Goal: Complete application form

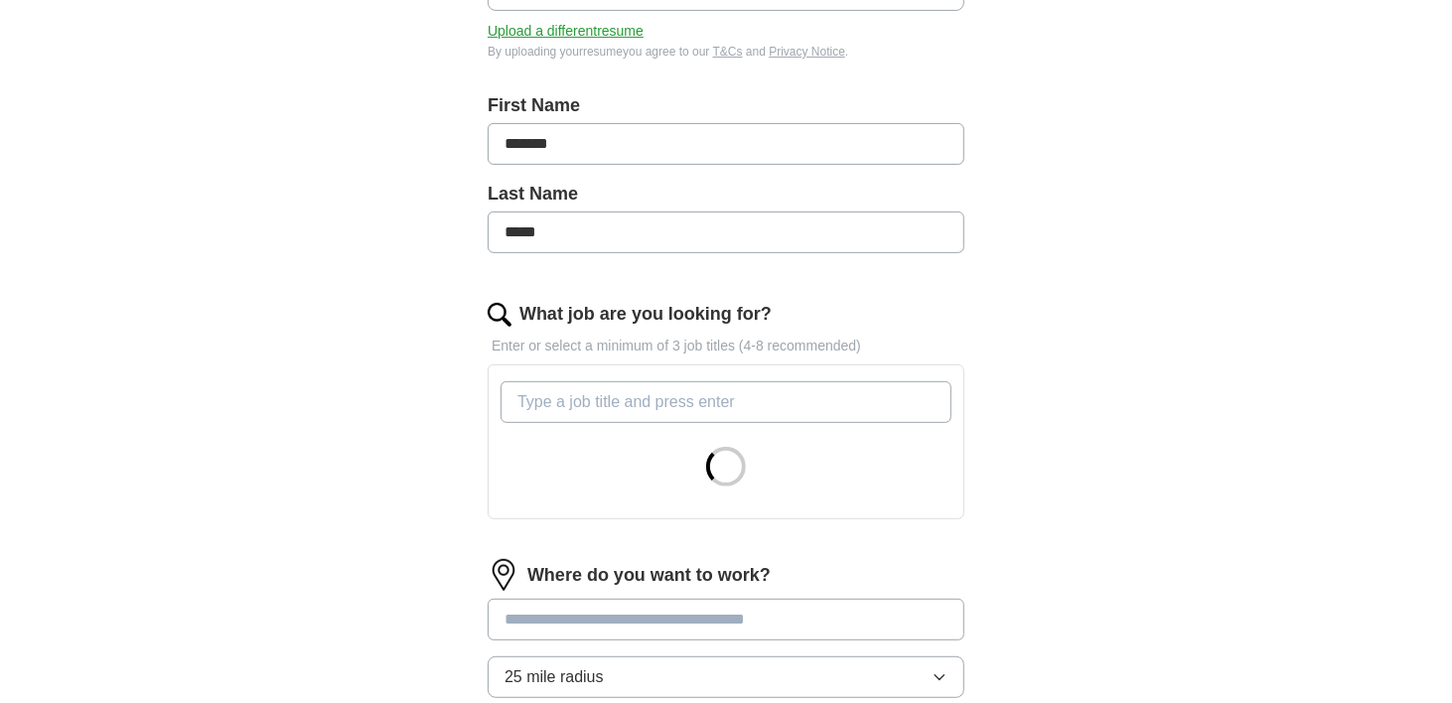
scroll to position [373, 0]
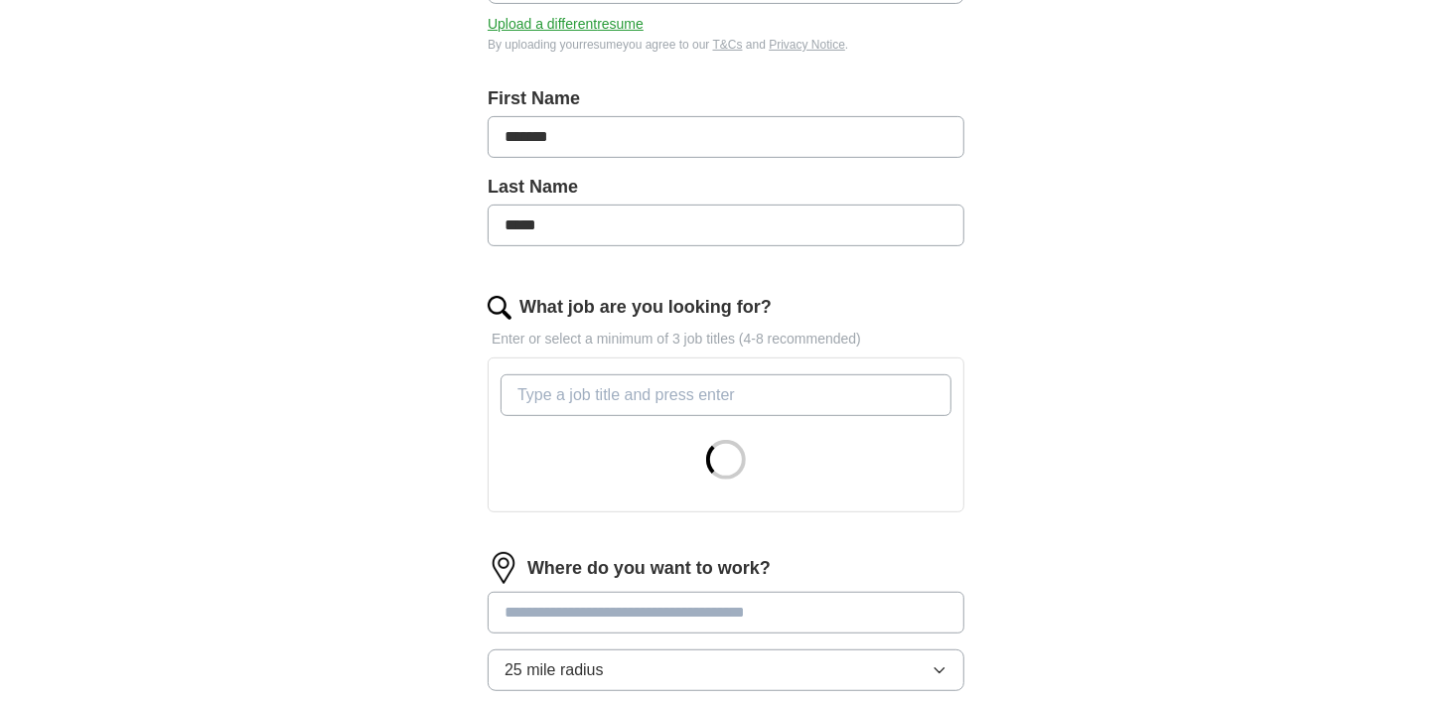
click at [593, 377] on input "What job are you looking for?" at bounding box center [726, 395] width 451 height 42
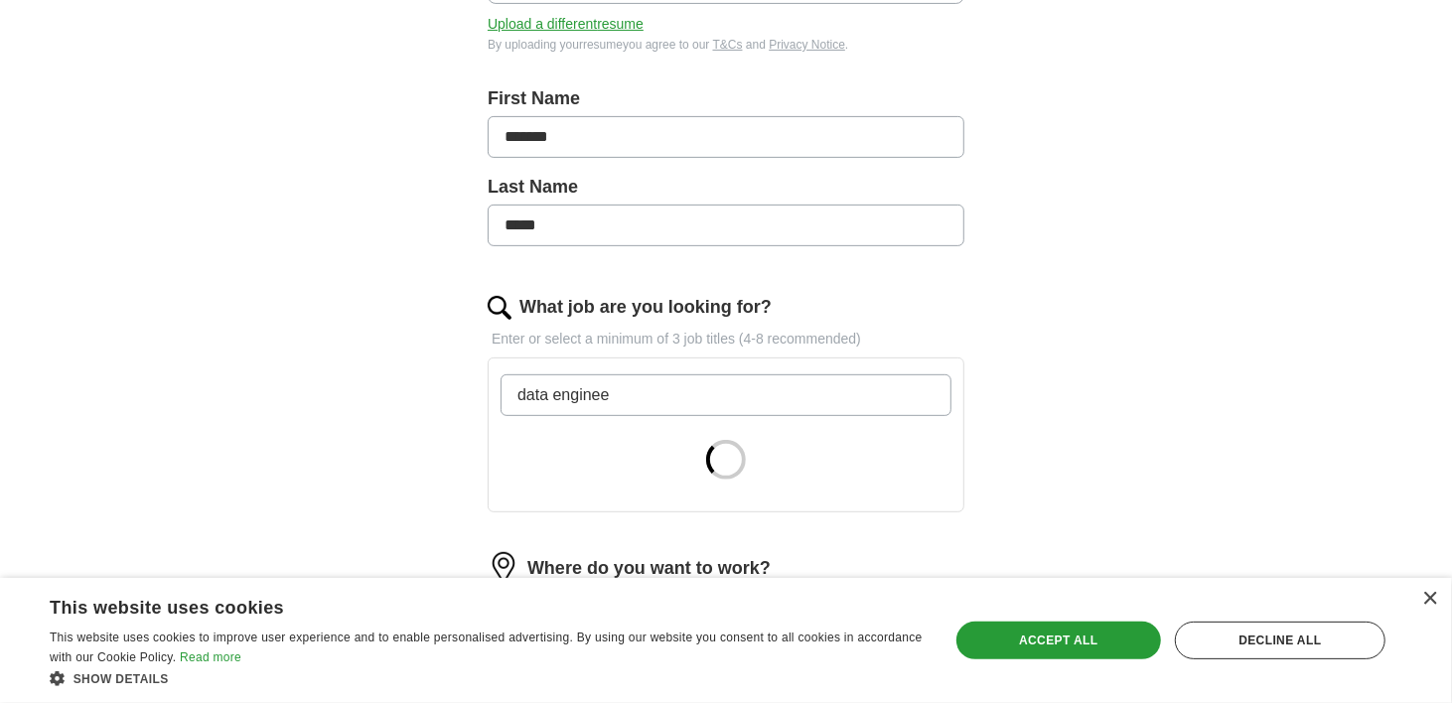
type input "data engineer"
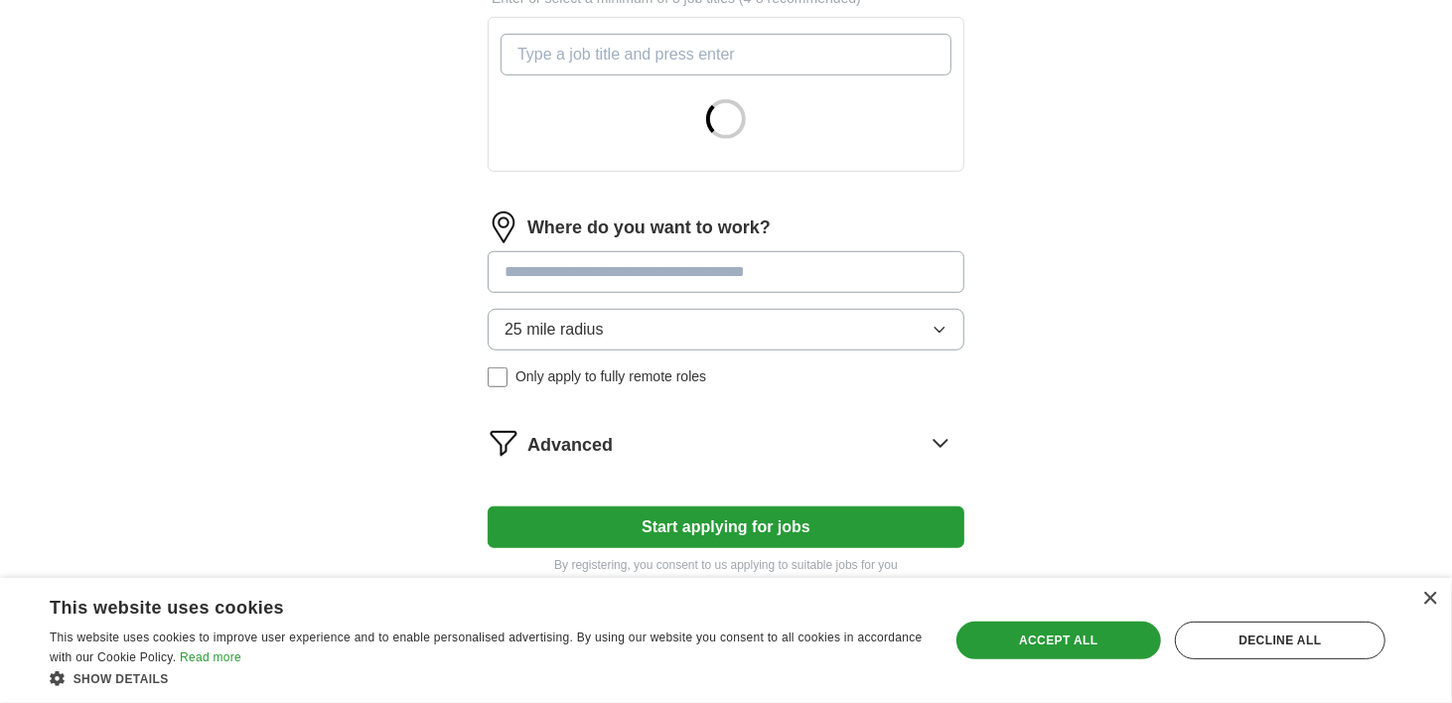
scroll to position [809, 0]
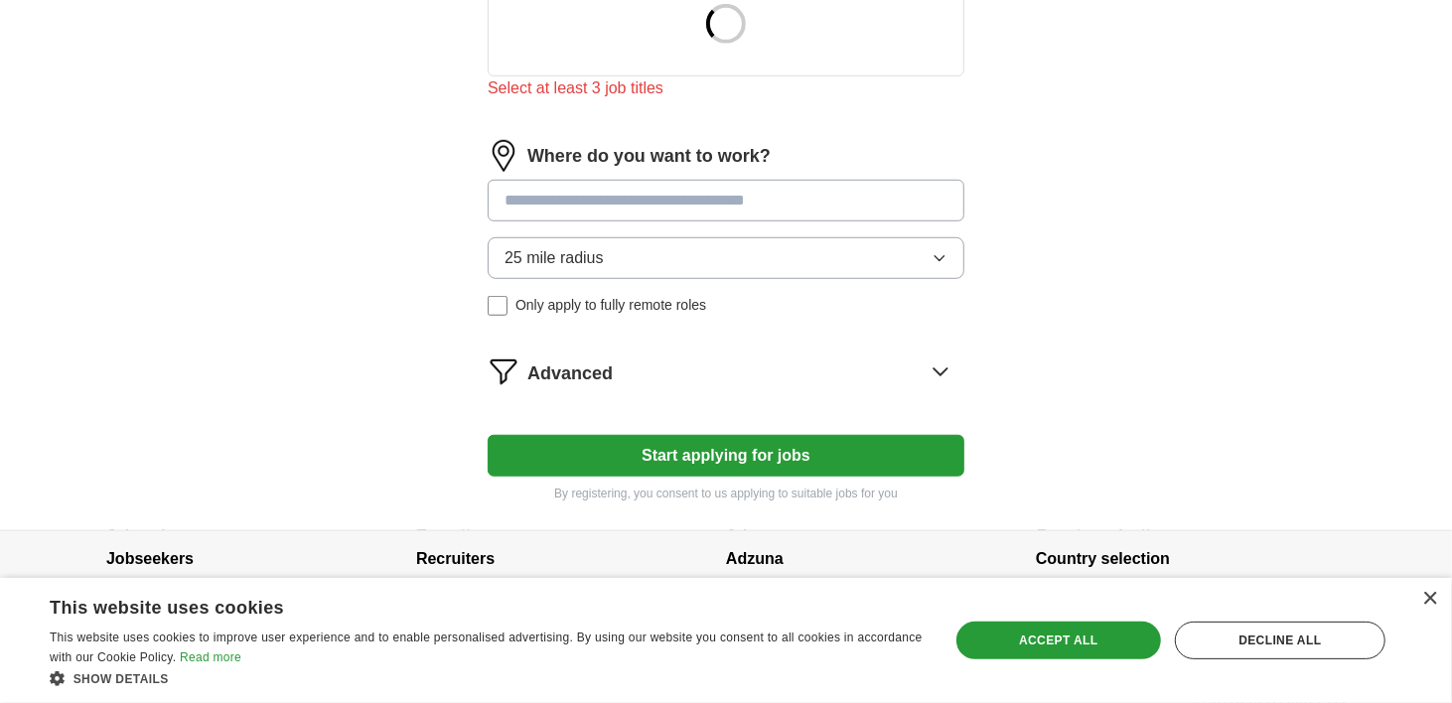
click at [618, 382] on div "Advanced" at bounding box center [745, 372] width 437 height 32
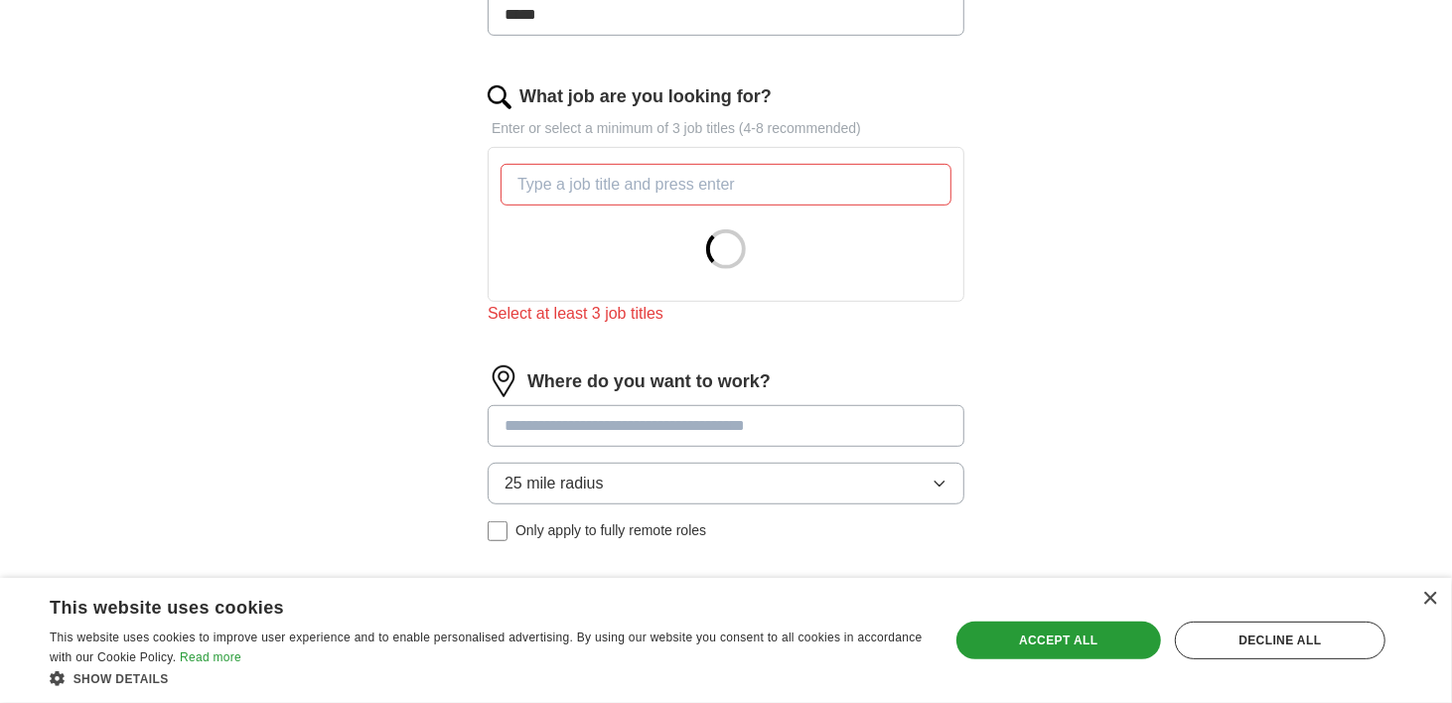
scroll to position [559, 0]
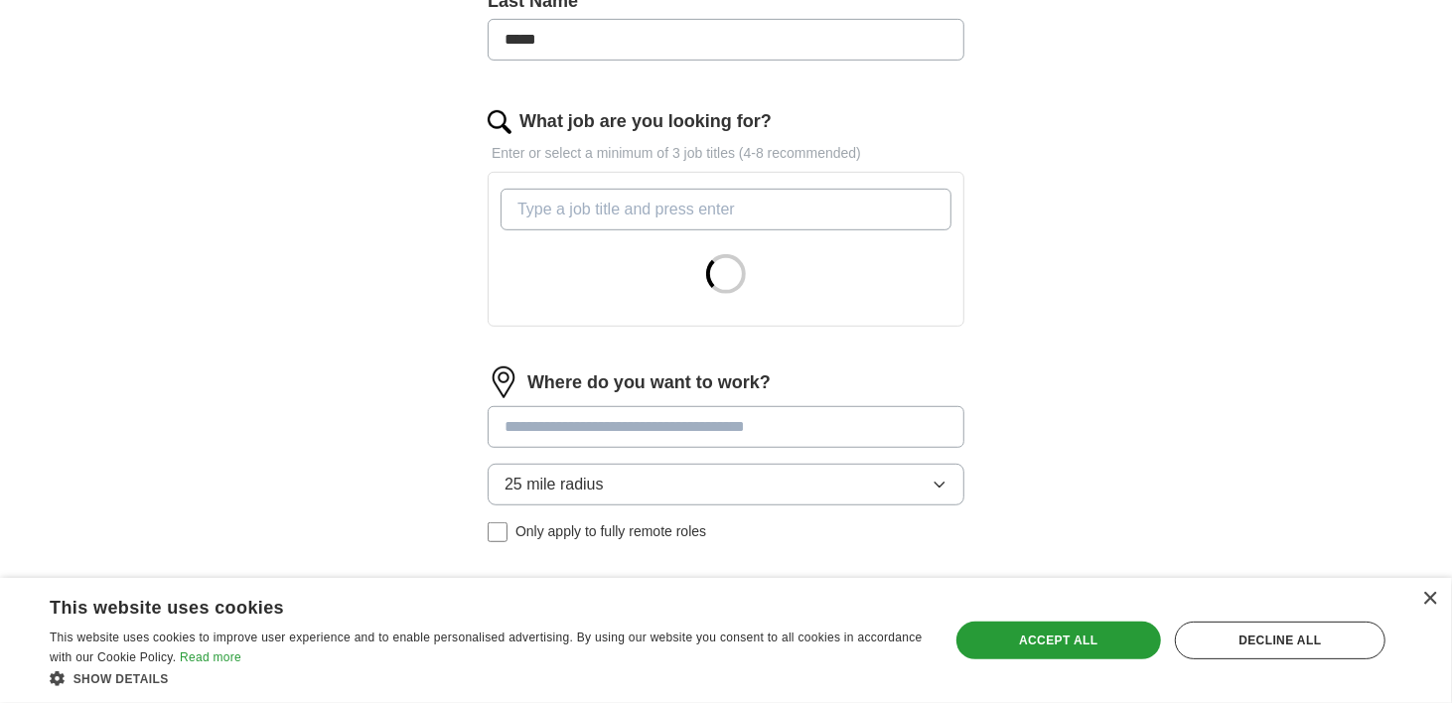
click at [574, 208] on input "What job are you looking for?" at bounding box center [726, 210] width 451 height 42
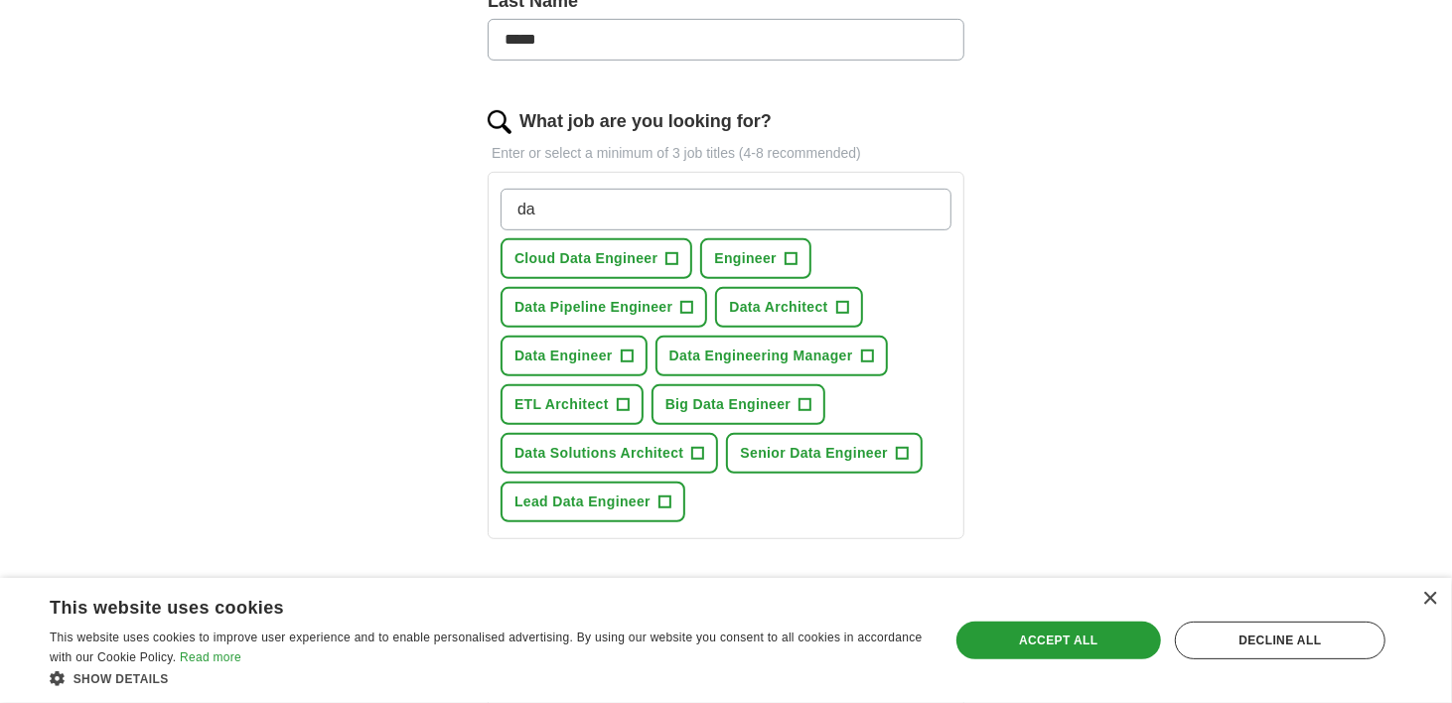
type input "da"
click at [637, 257] on span "Cloud Data Engineer" at bounding box center [585, 258] width 143 height 21
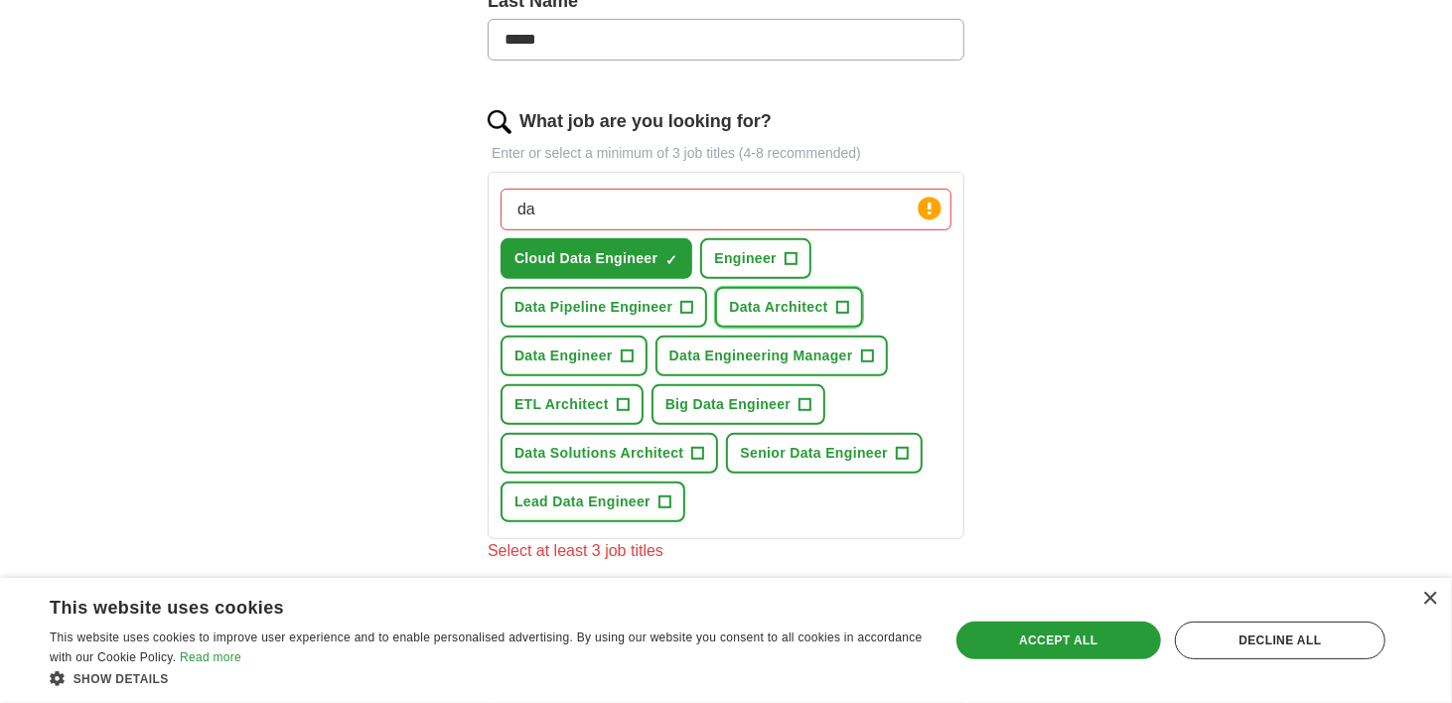
click at [767, 311] on span "Data Architect" at bounding box center [778, 307] width 98 height 21
click at [702, 385] on button "Big Data Engineer +" at bounding box center [739, 404] width 175 height 41
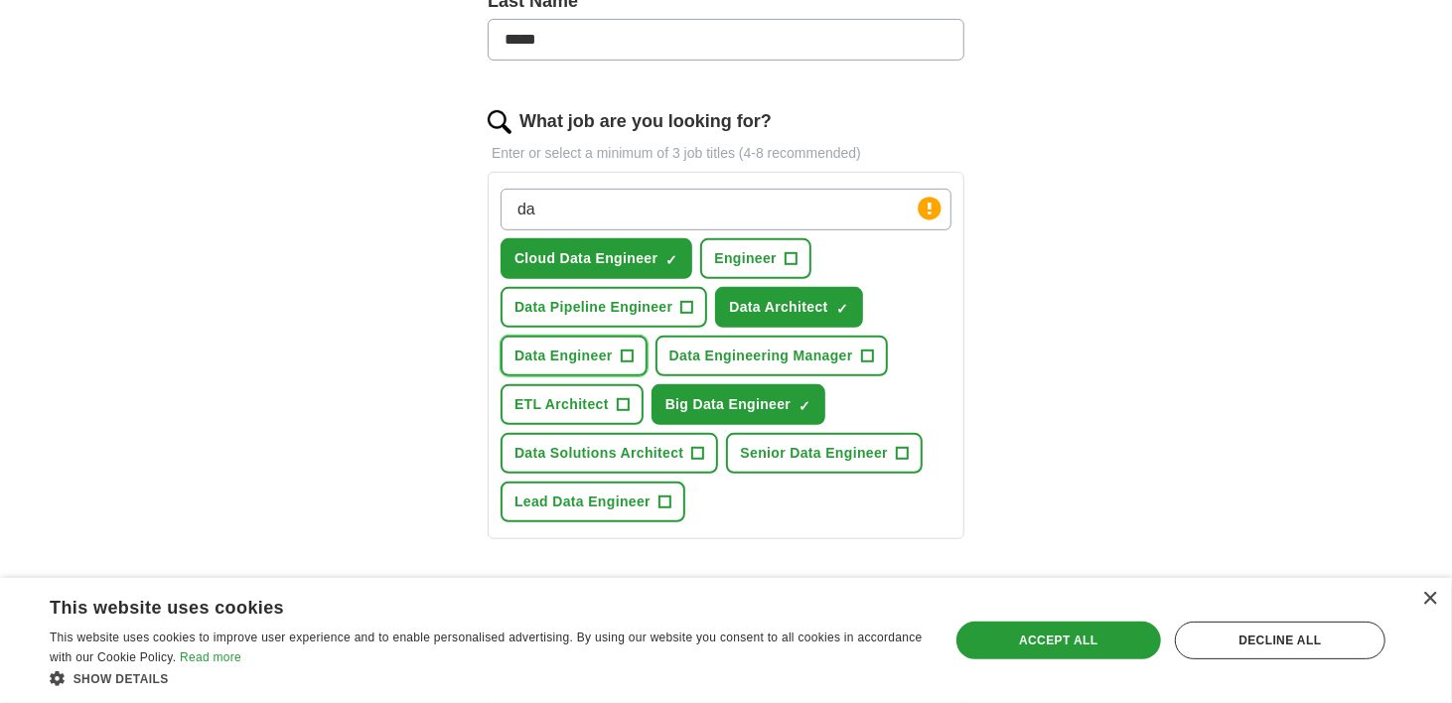
click at [576, 356] on span "Data Engineer" at bounding box center [563, 356] width 98 height 21
click at [795, 458] on button "Senior Data Engineer +" at bounding box center [824, 453] width 197 height 41
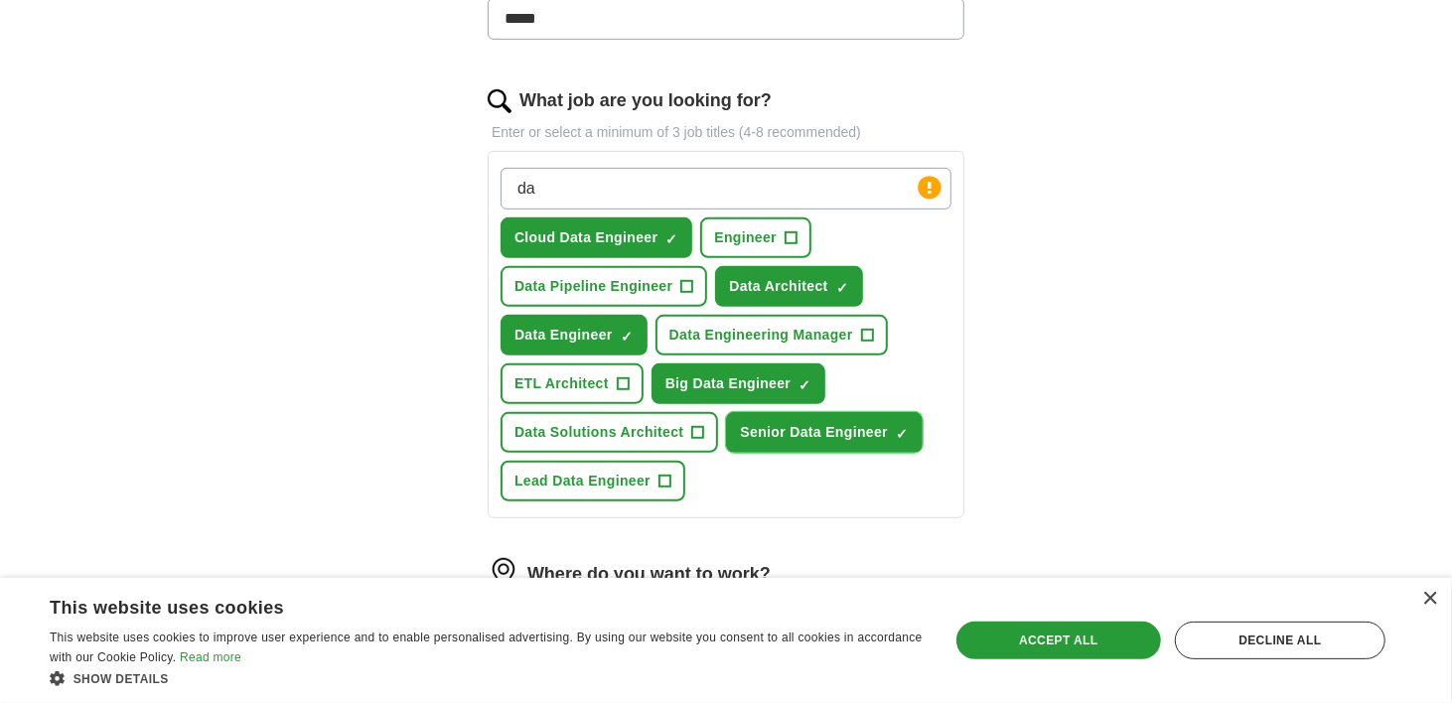
scroll to position [581, 0]
click at [570, 473] on span "Lead Data Engineer" at bounding box center [582, 480] width 136 height 21
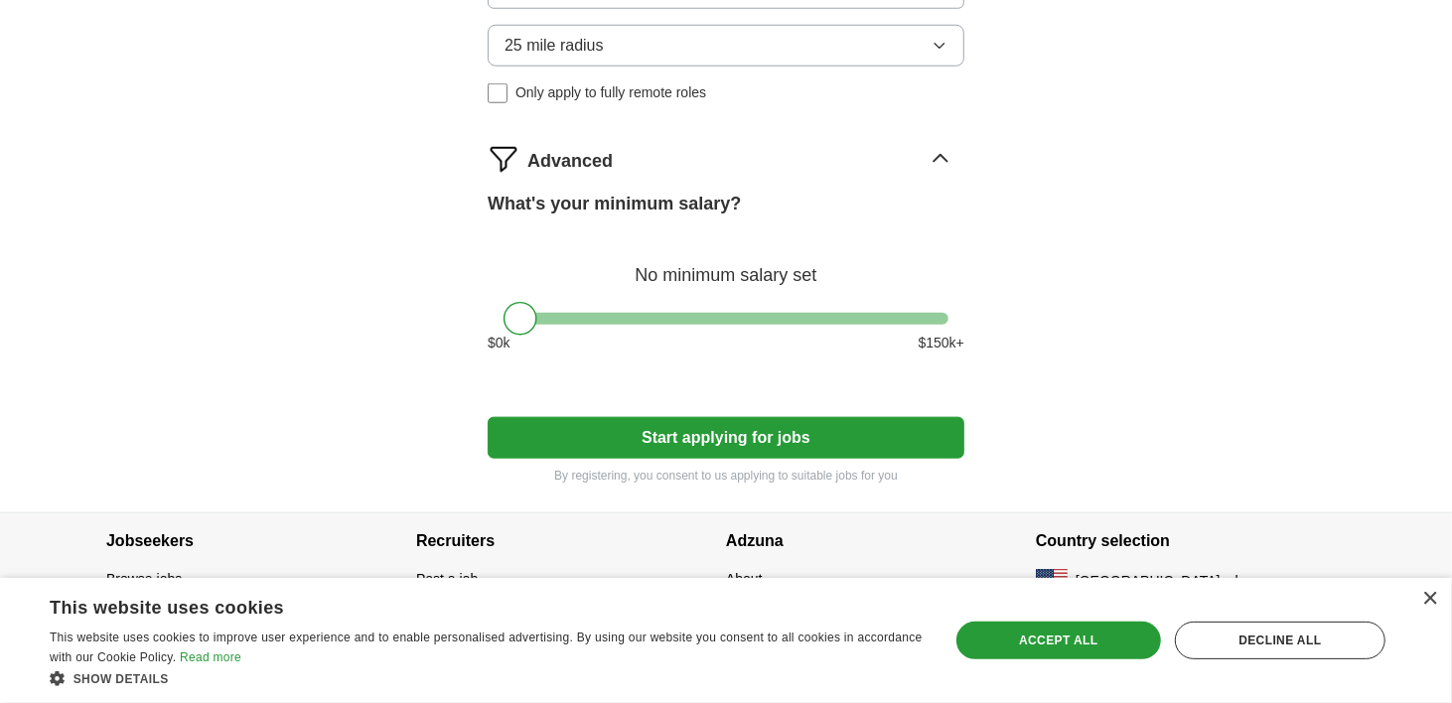
scroll to position [1210, 0]
click at [570, 419] on button "Start applying for jobs" at bounding box center [726, 439] width 477 height 42
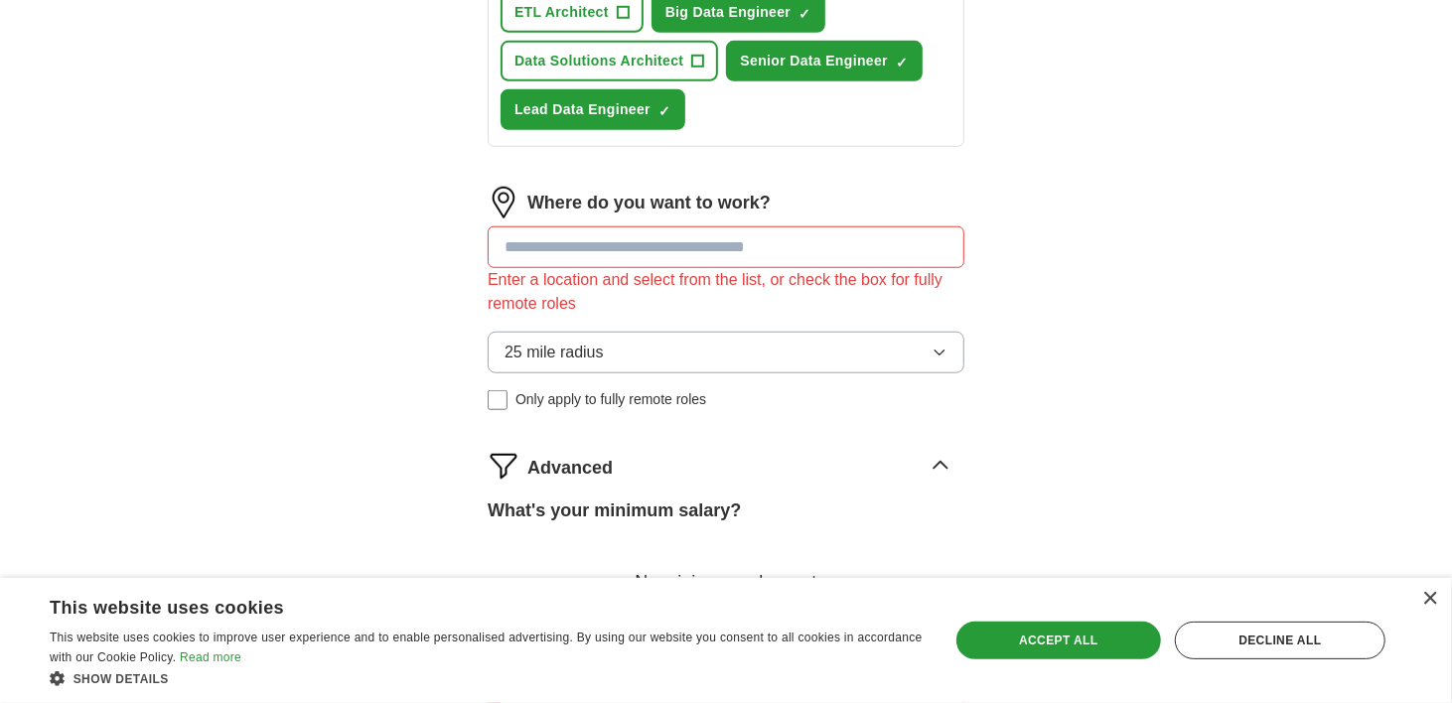
scroll to position [925, 0]
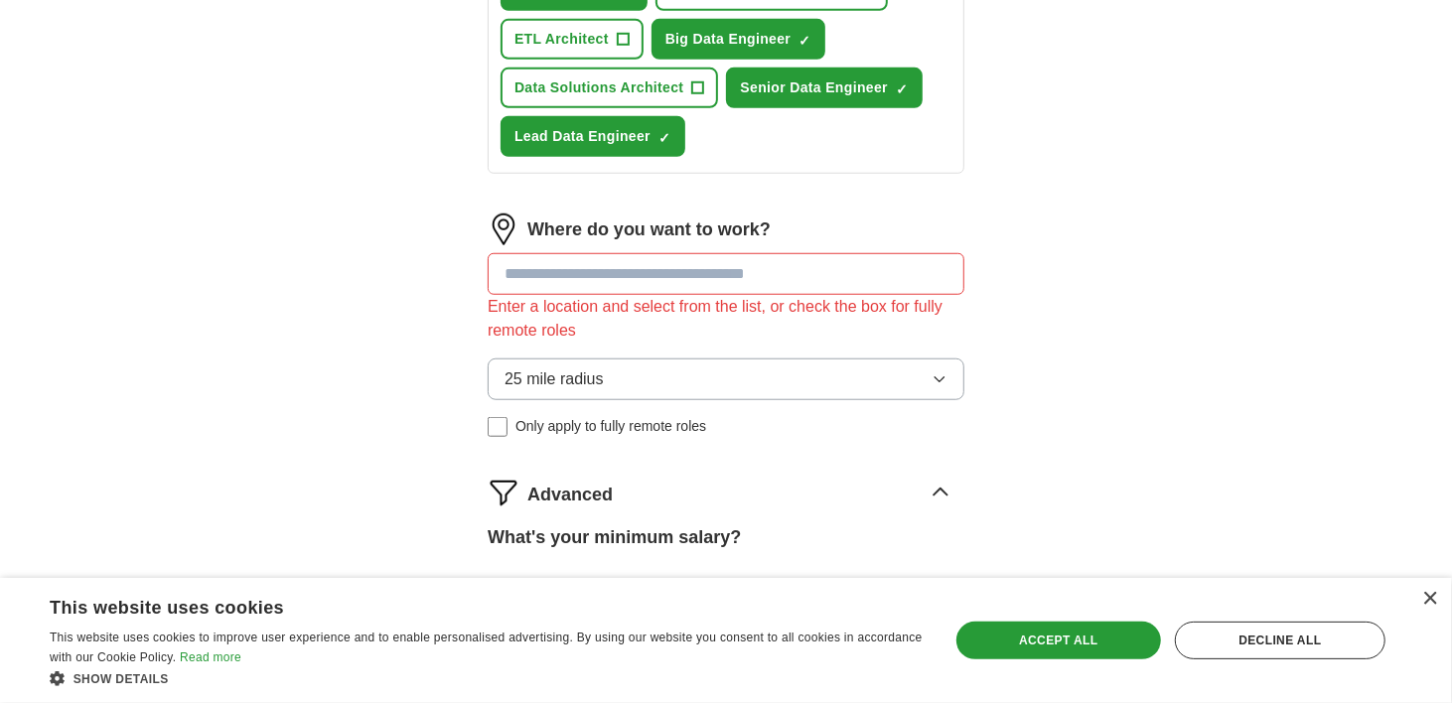
click at [579, 271] on input at bounding box center [726, 274] width 477 height 42
click at [566, 375] on span "25 mile radius" at bounding box center [554, 379] width 99 height 24
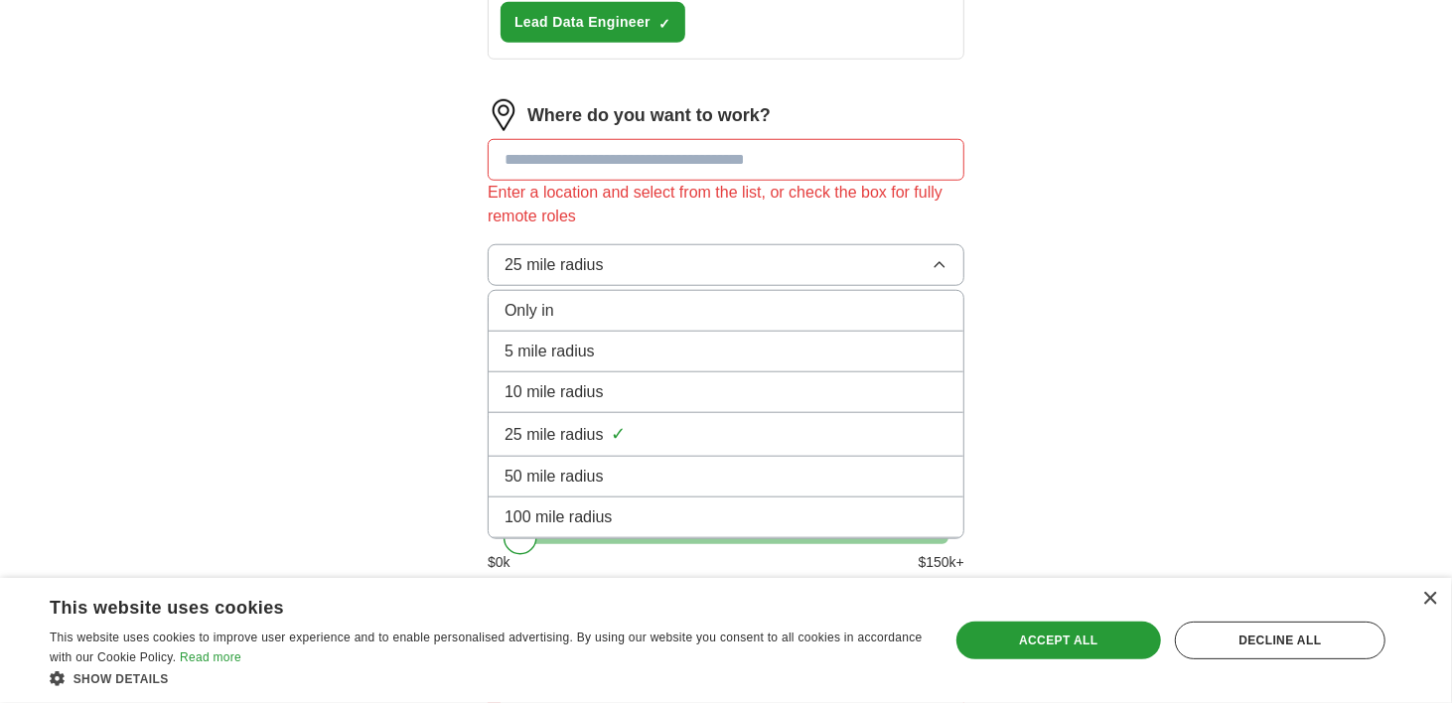
scroll to position [1039, 0]
click at [562, 498] on li "100 mile radius" at bounding box center [726, 518] width 475 height 41
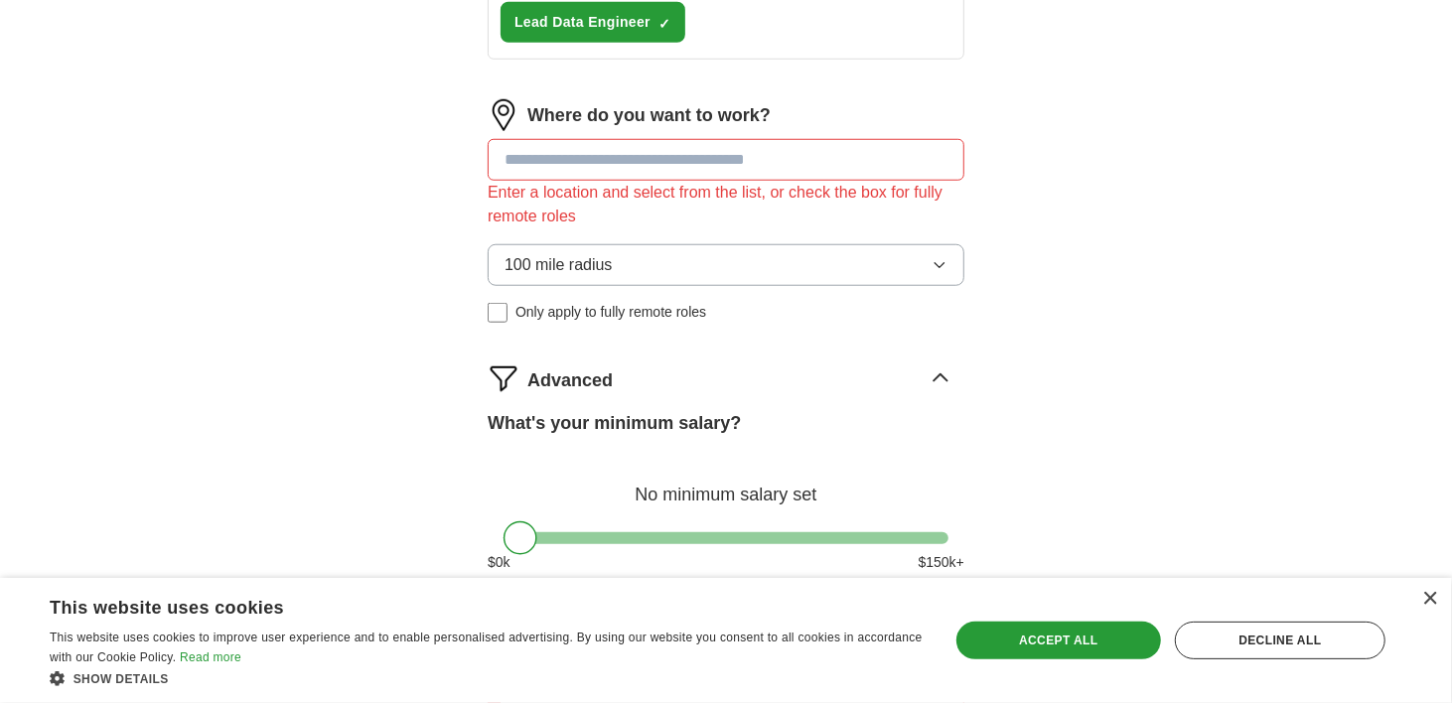
click at [621, 160] on input at bounding box center [726, 160] width 477 height 42
type input "*"
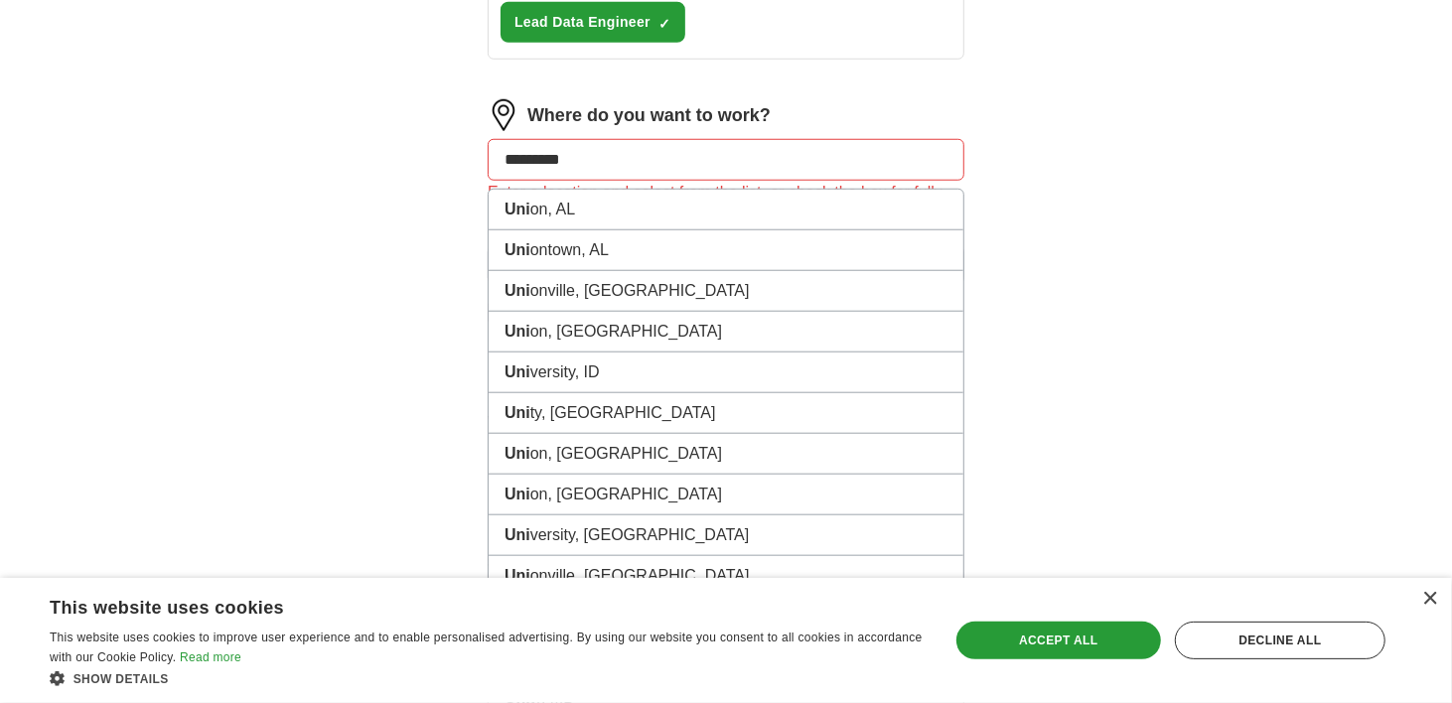
type input "**********"
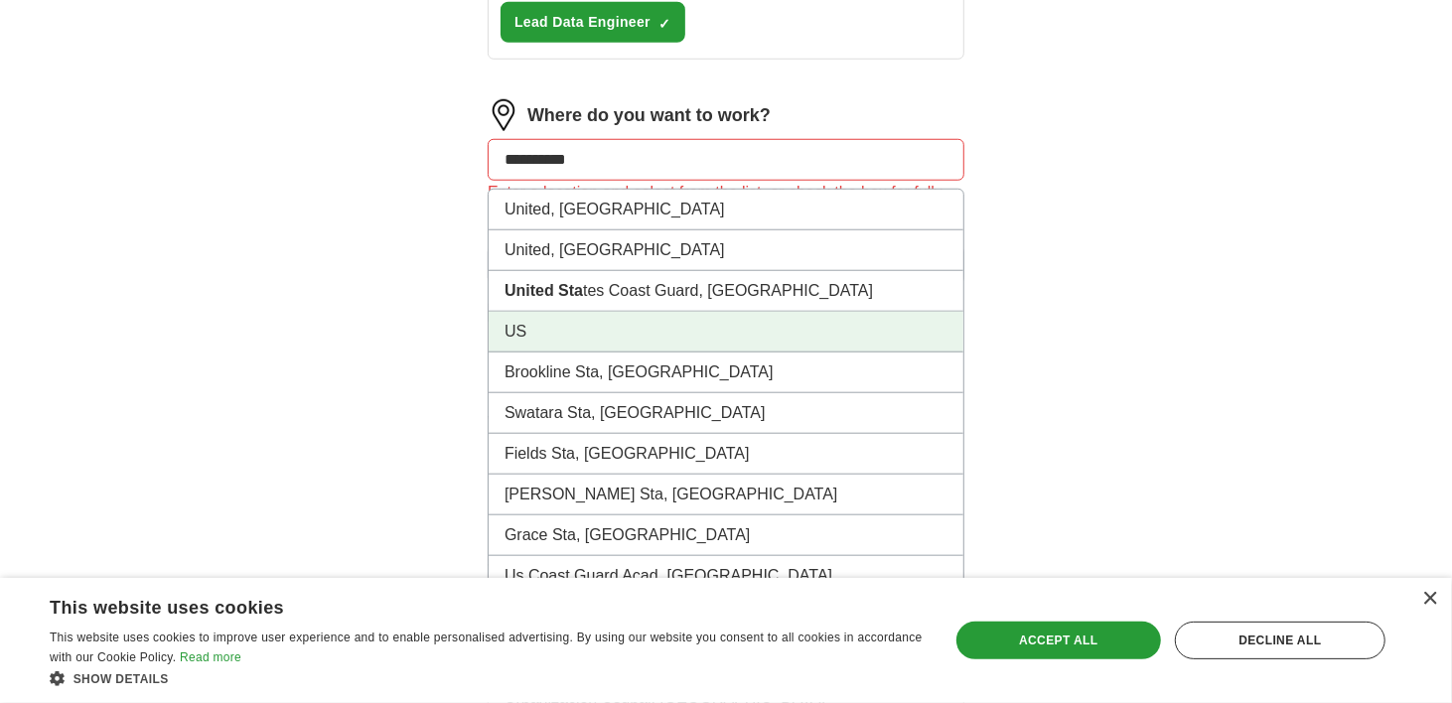
click at [612, 317] on li "US" at bounding box center [726, 332] width 475 height 41
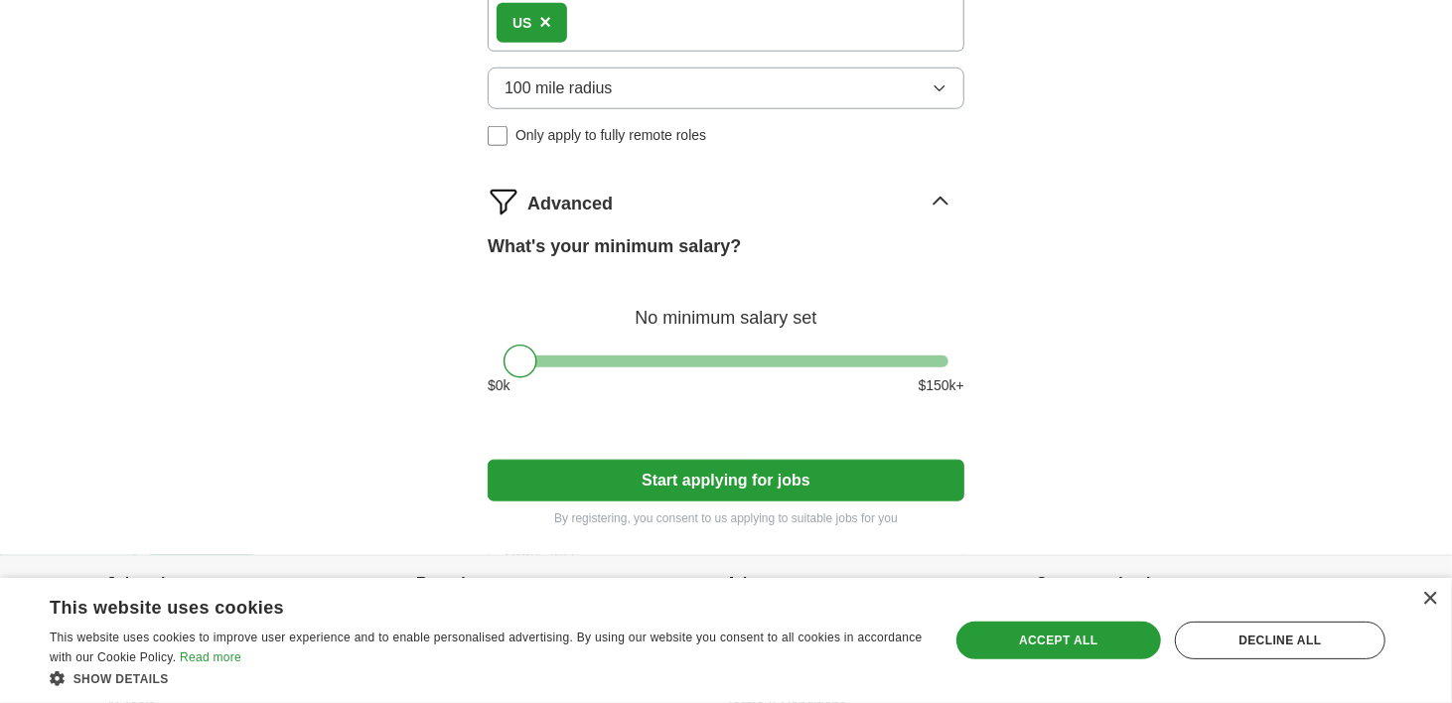
scroll to position [1187, 0]
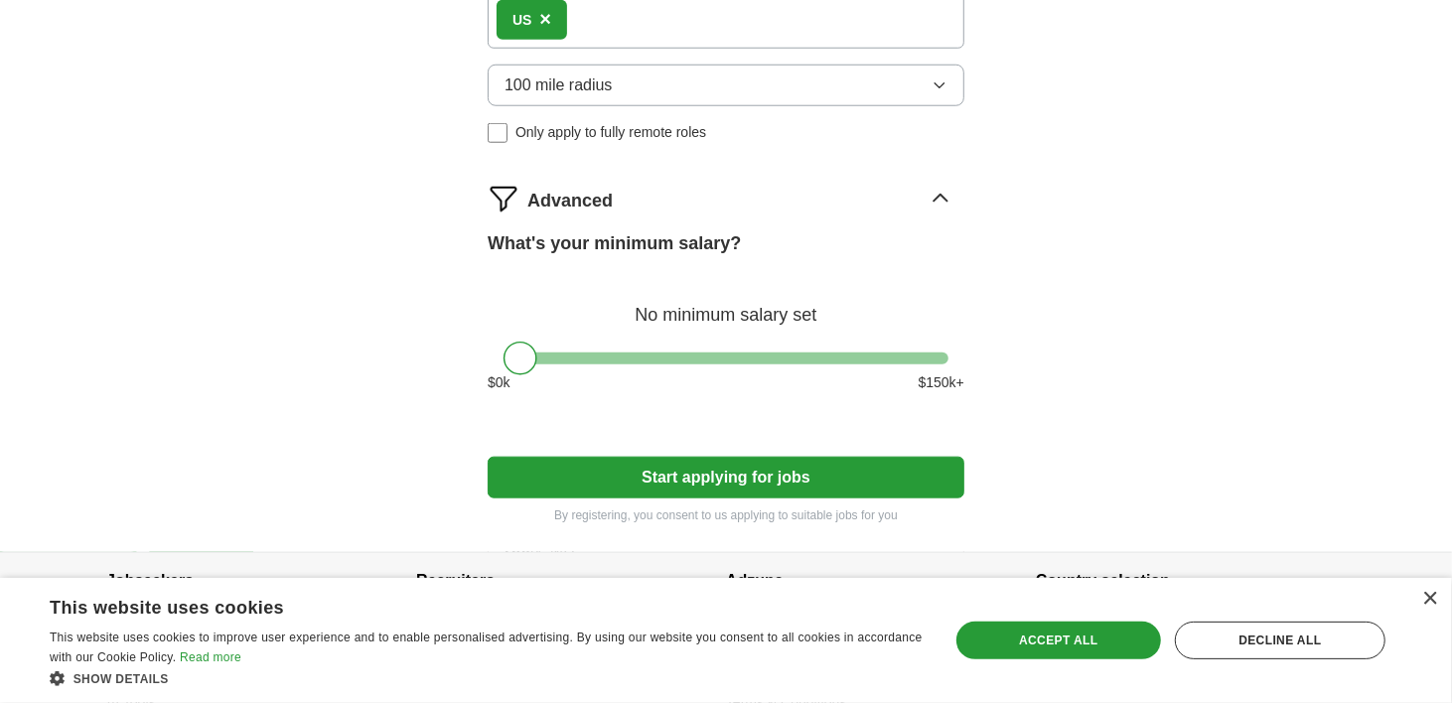
click at [640, 471] on button "Start applying for jobs" at bounding box center [726, 478] width 477 height 42
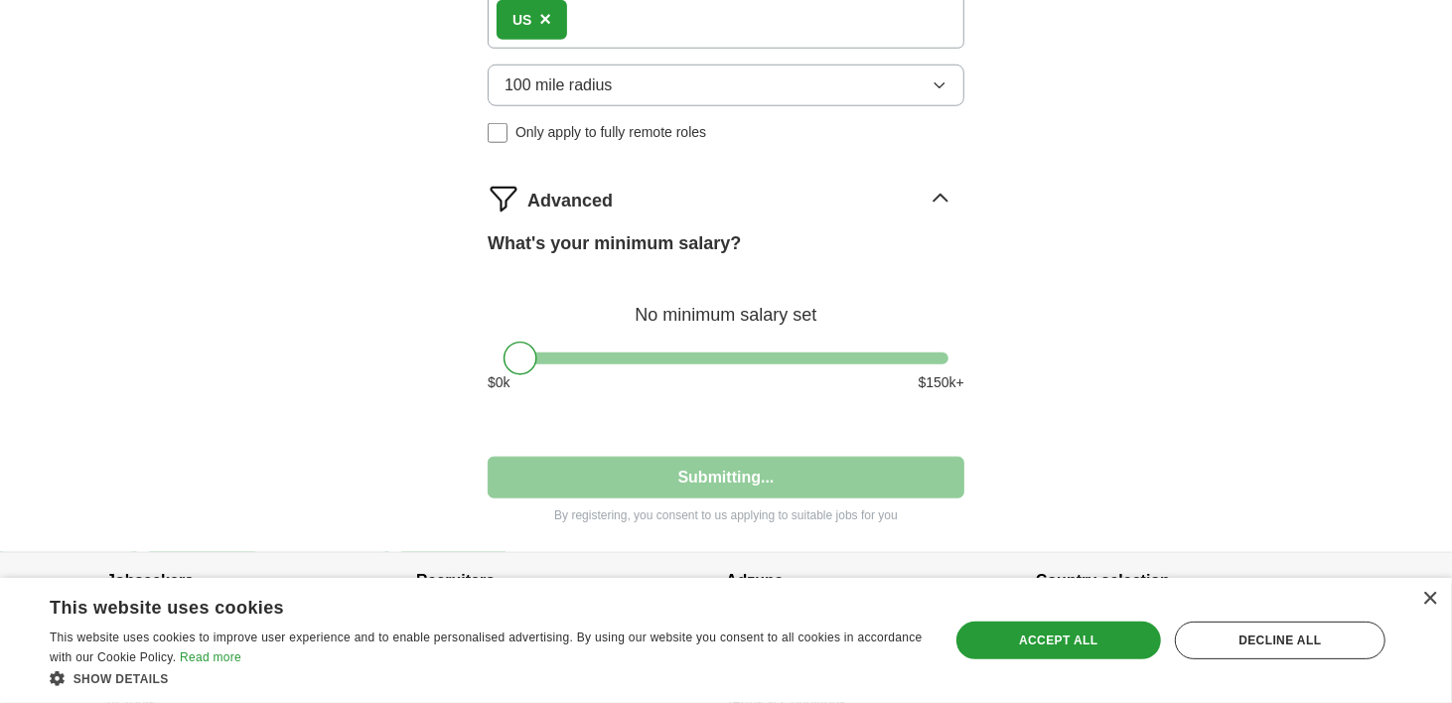
select select "**"
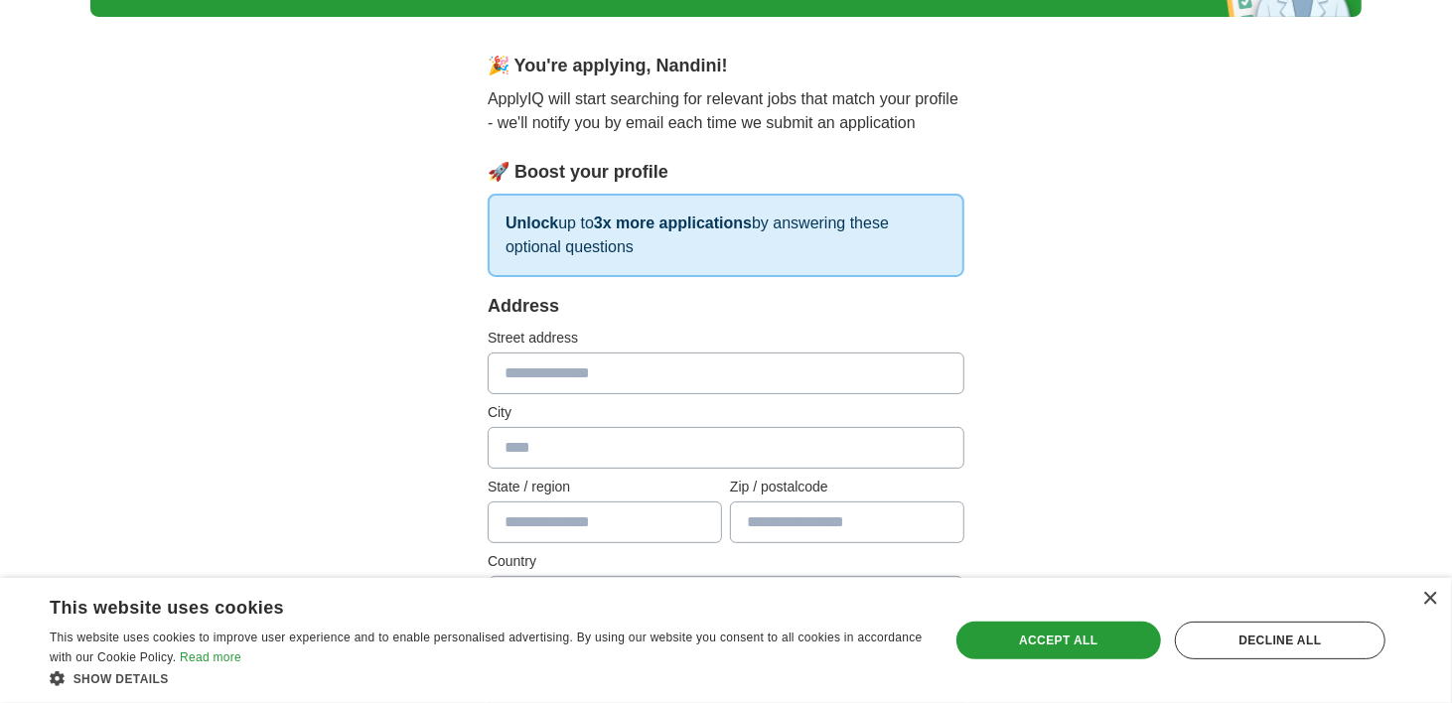
scroll to position [142, 0]
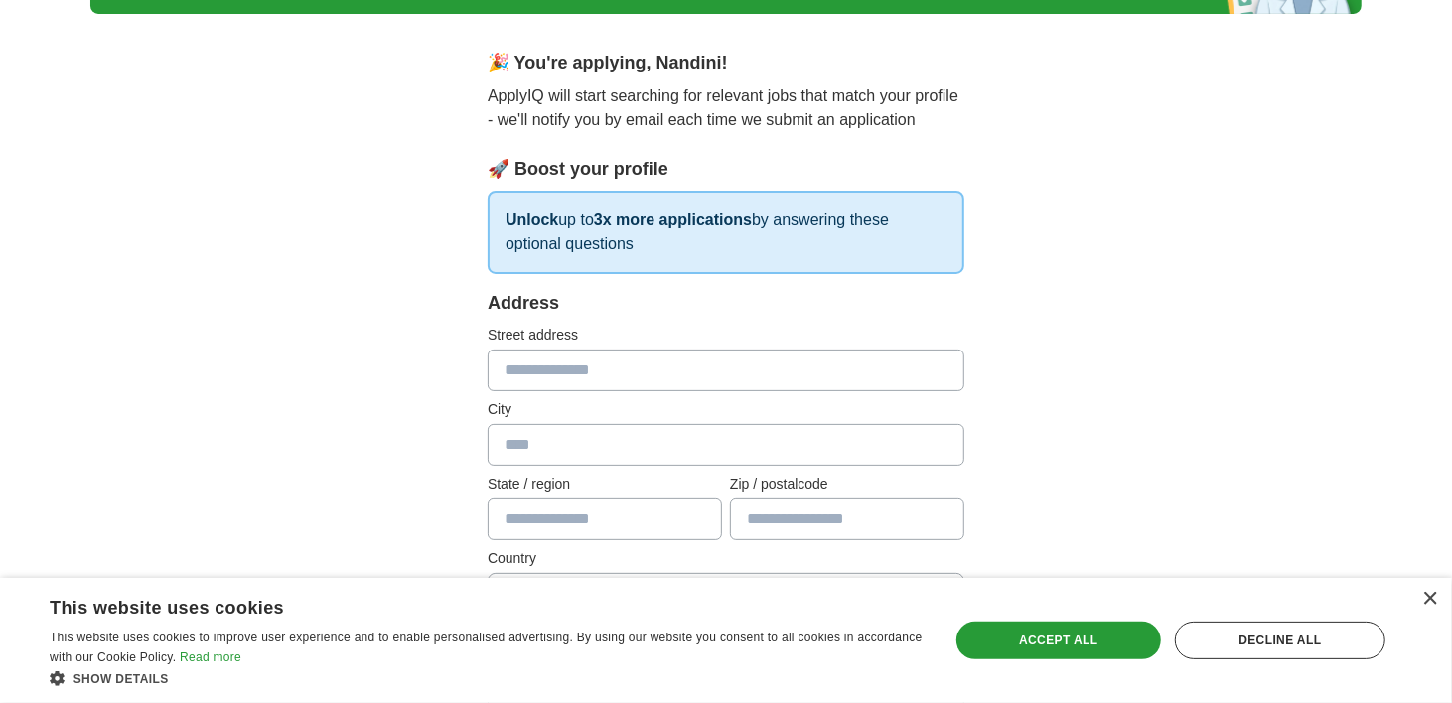
click at [575, 375] on input "text" at bounding box center [726, 371] width 477 height 42
type input "**********"
type input "******"
type input "**"
type input "*****"
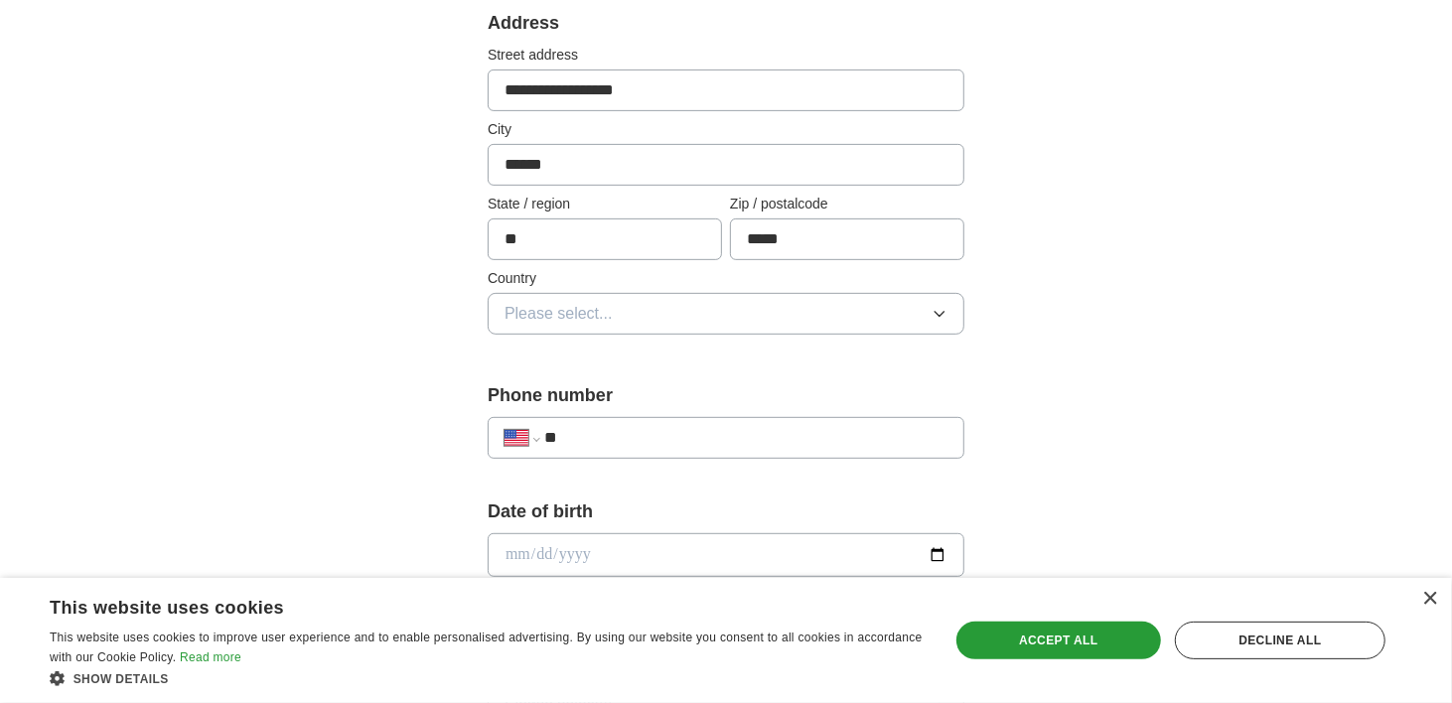
scroll to position [424, 0]
click at [562, 317] on span "Please select..." at bounding box center [559, 312] width 108 height 24
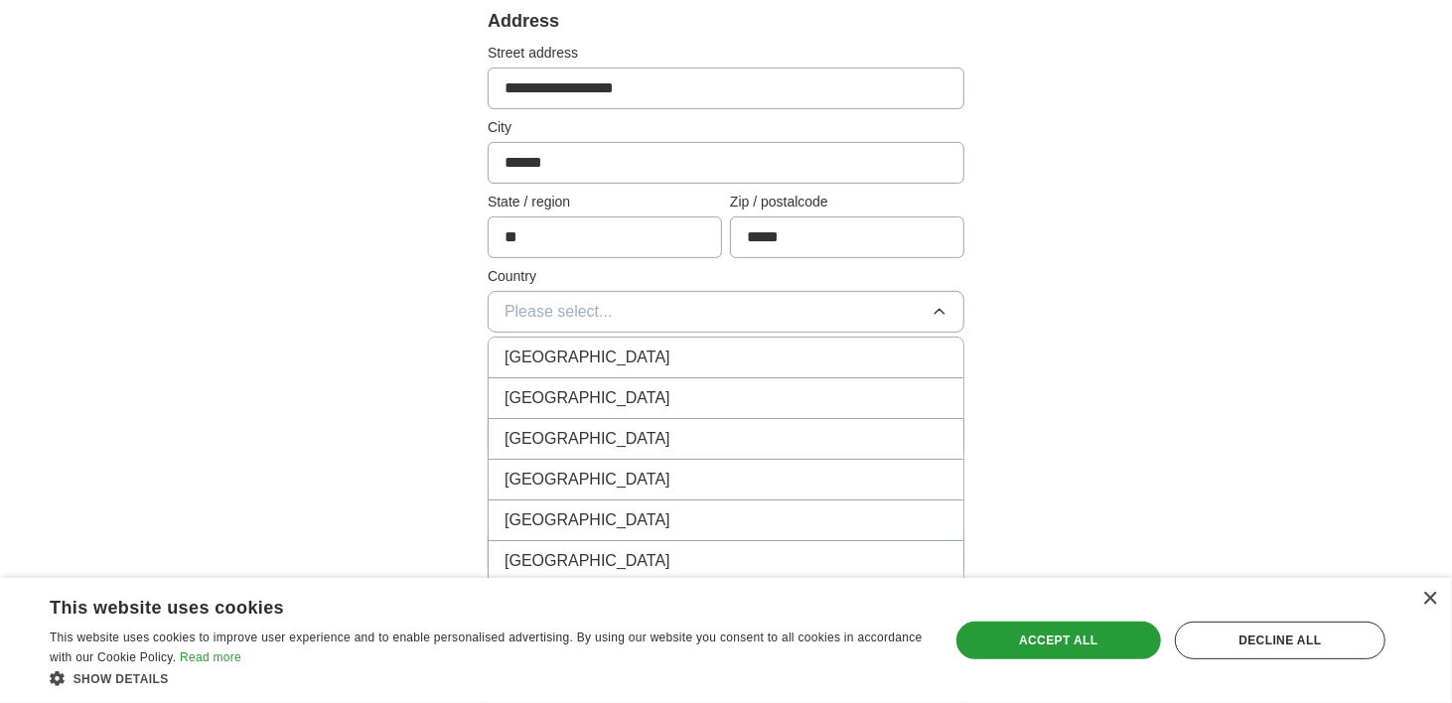
click at [558, 386] on span "[GEOGRAPHIC_DATA]" at bounding box center [588, 398] width 166 height 24
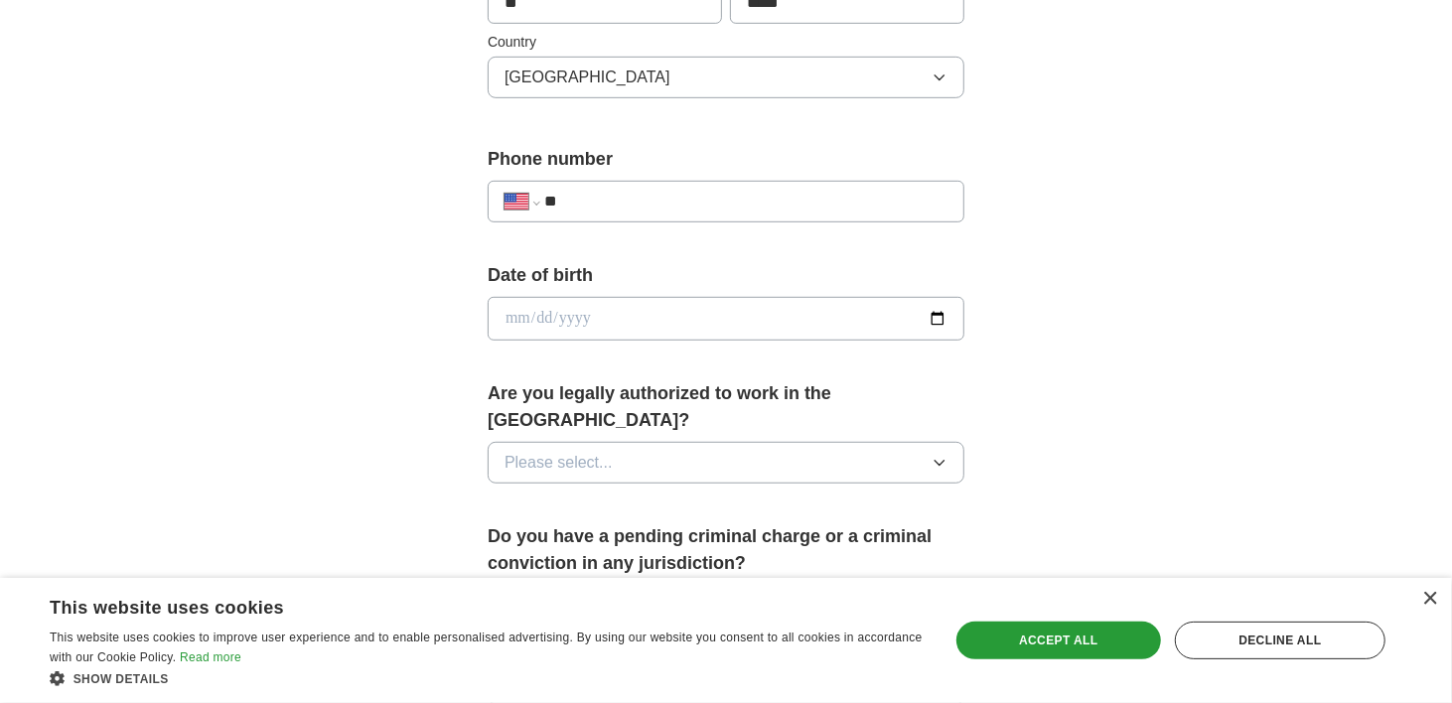
scroll to position [688, 0]
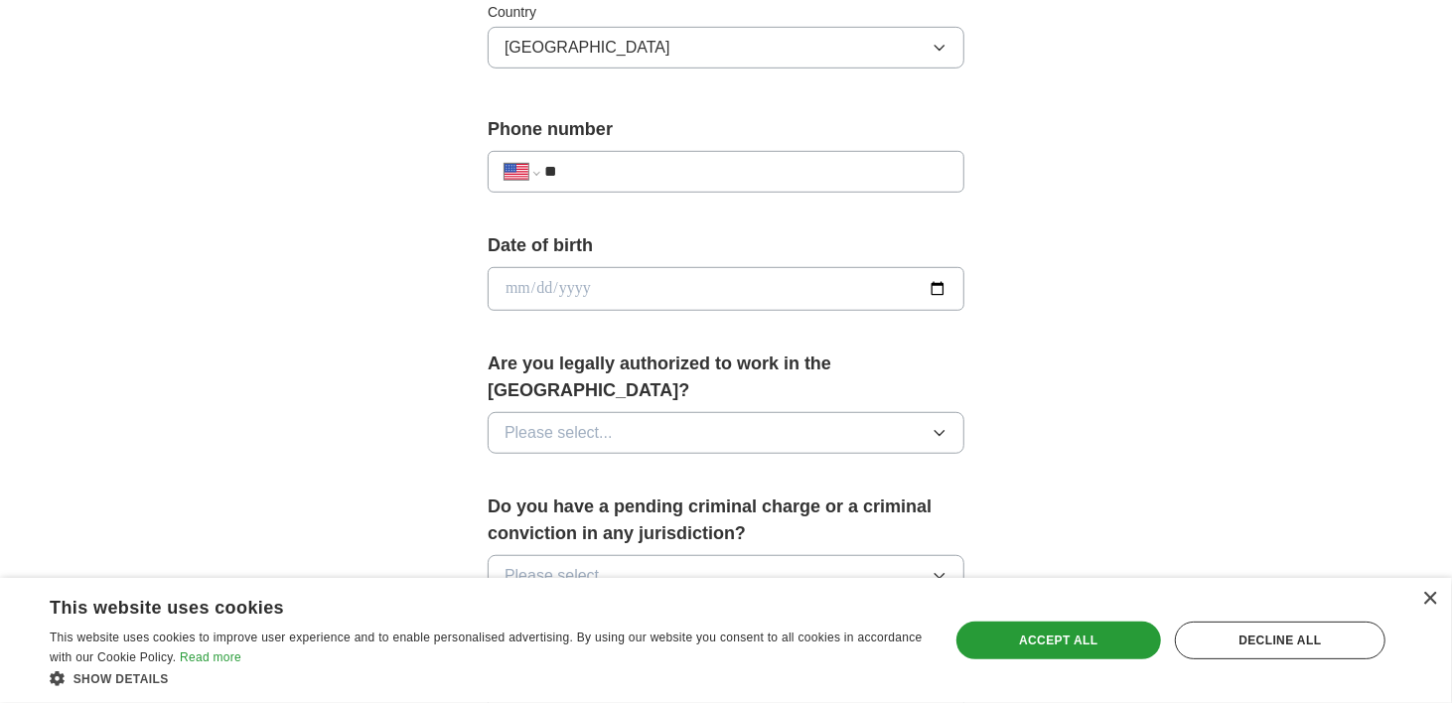
click at [629, 160] on input "**" at bounding box center [745, 172] width 403 height 24
type input "**********"
click at [609, 279] on input "date" at bounding box center [726, 289] width 477 height 44
type input "**********"
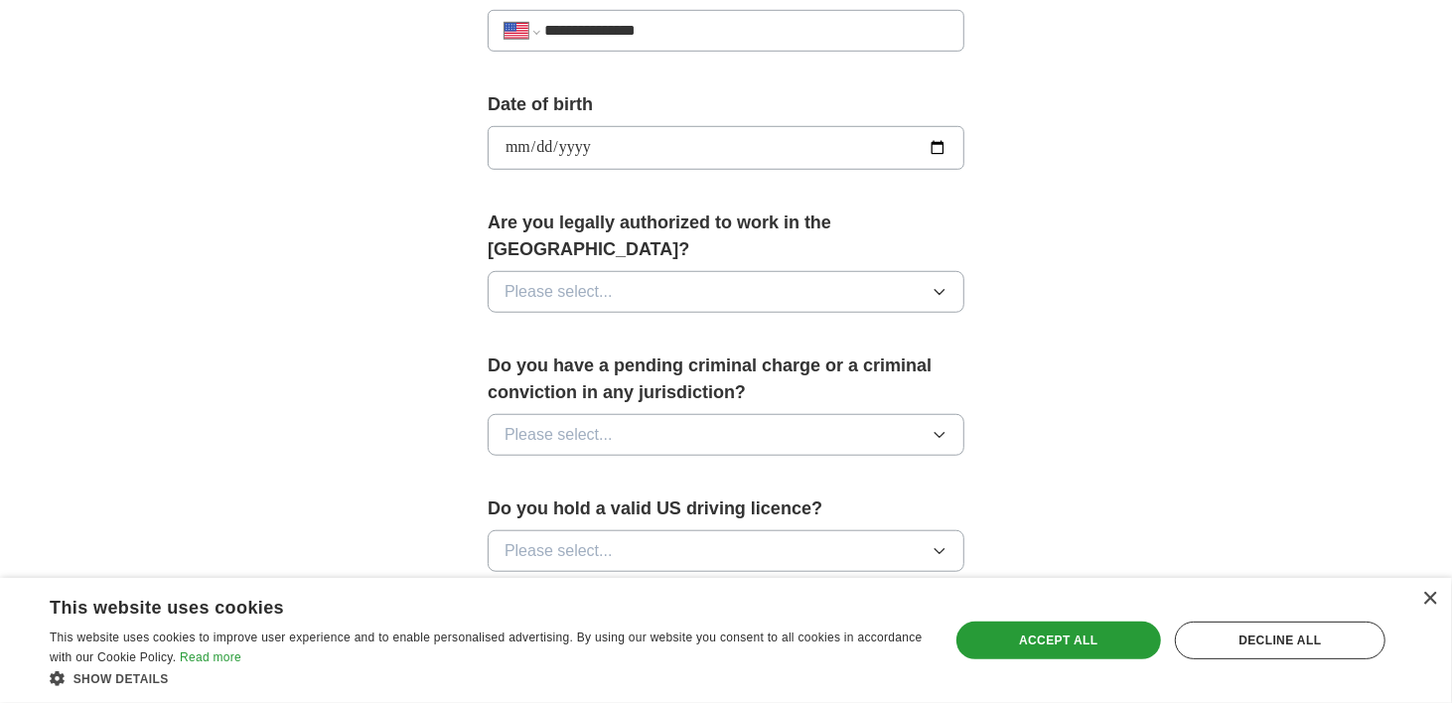
scroll to position [834, 0]
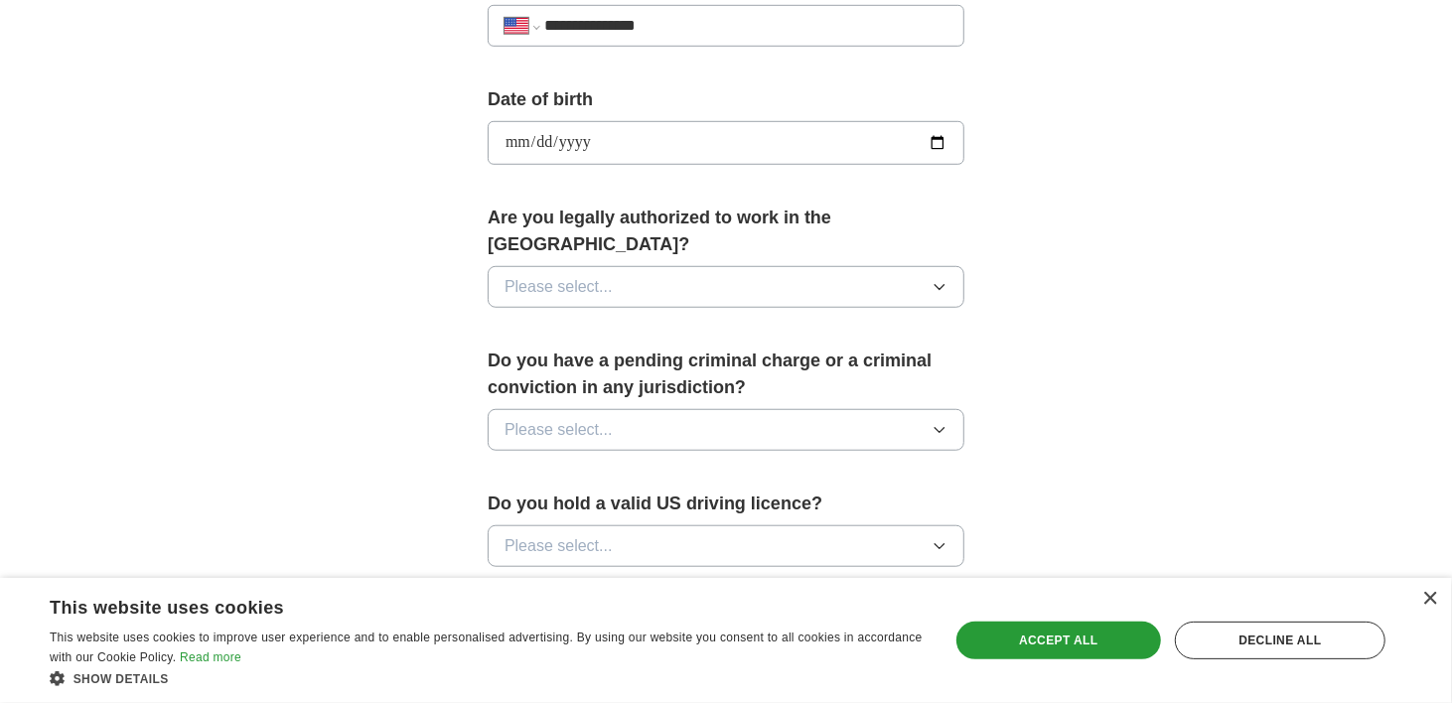
click at [577, 227] on div "Are you legally authorized to work in the [GEOGRAPHIC_DATA]? Please select..." at bounding box center [726, 264] width 477 height 119
click at [576, 275] on span "Please select..." at bounding box center [559, 287] width 108 height 24
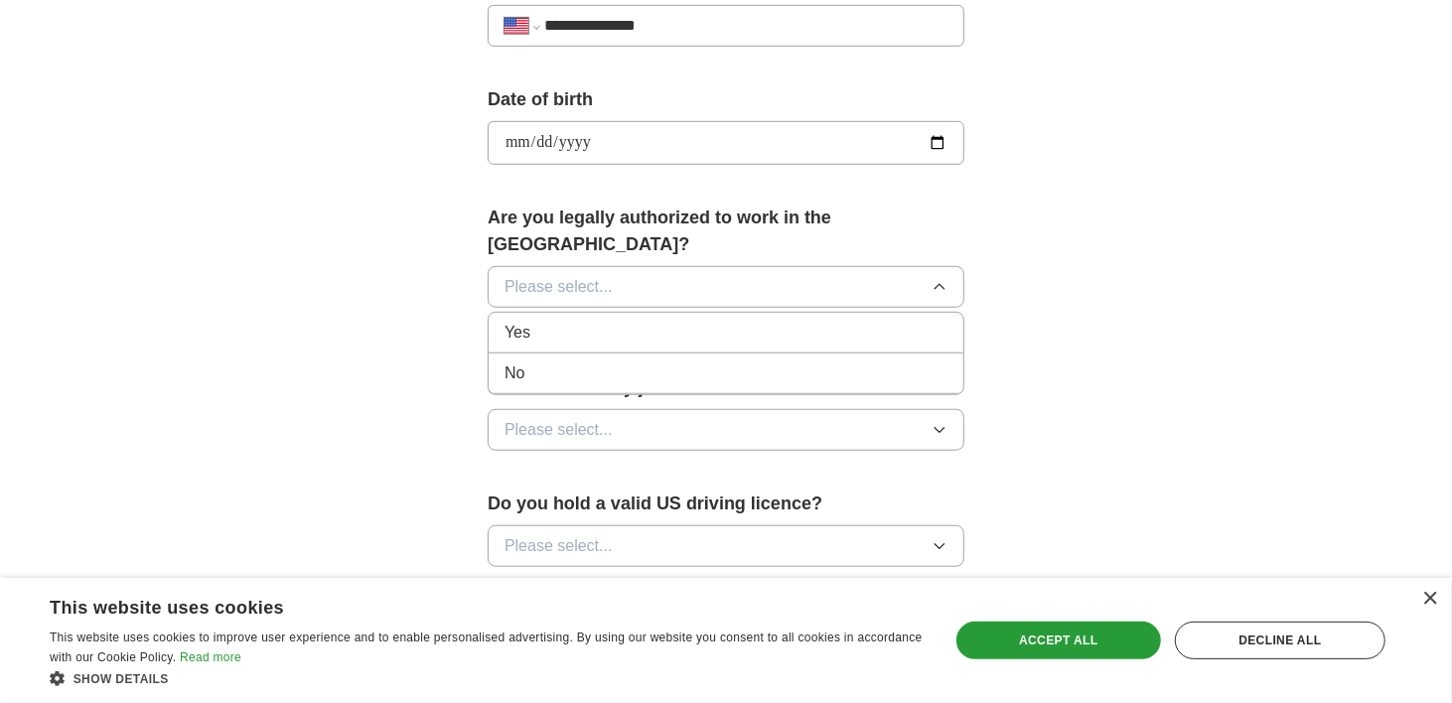
click at [566, 321] on div "Yes" at bounding box center [726, 333] width 443 height 24
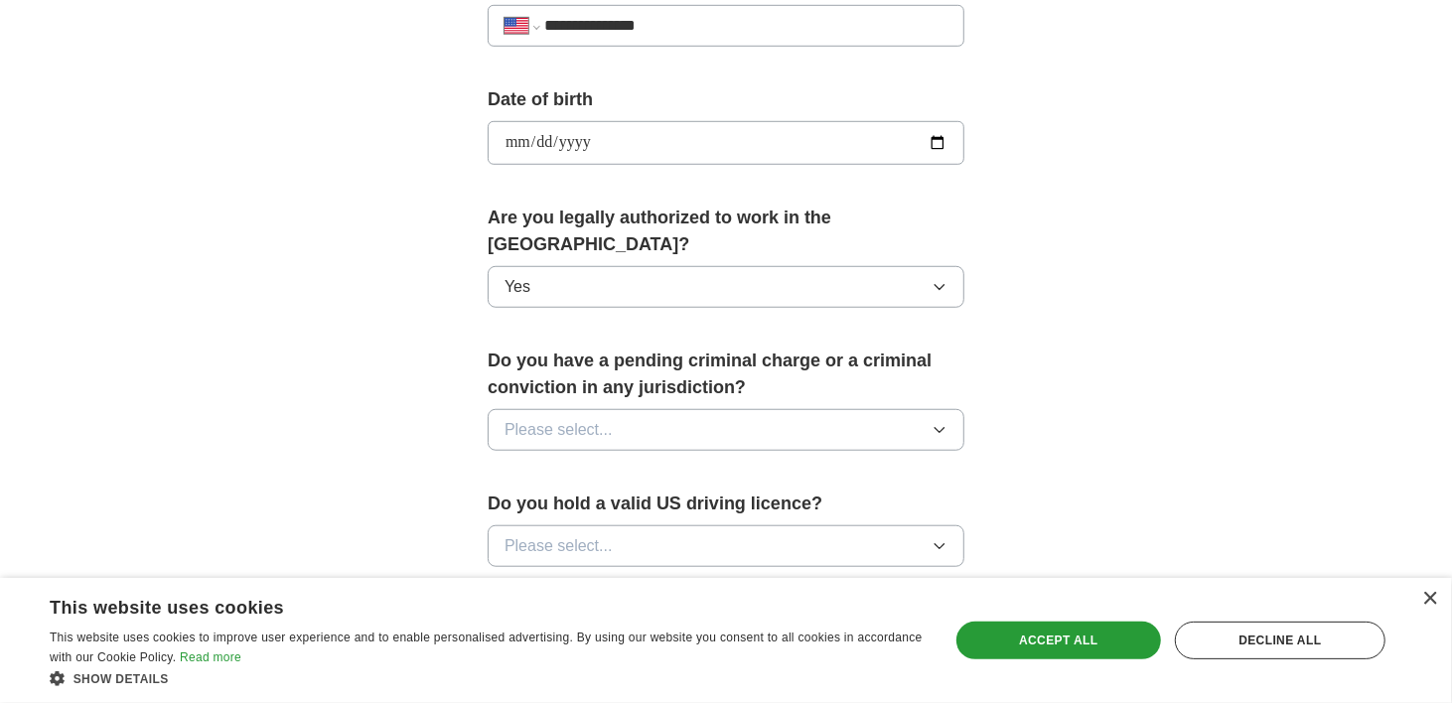
click at [574, 418] on span "Please select..." at bounding box center [559, 430] width 108 height 24
click at [567, 505] on div "No" at bounding box center [726, 517] width 443 height 24
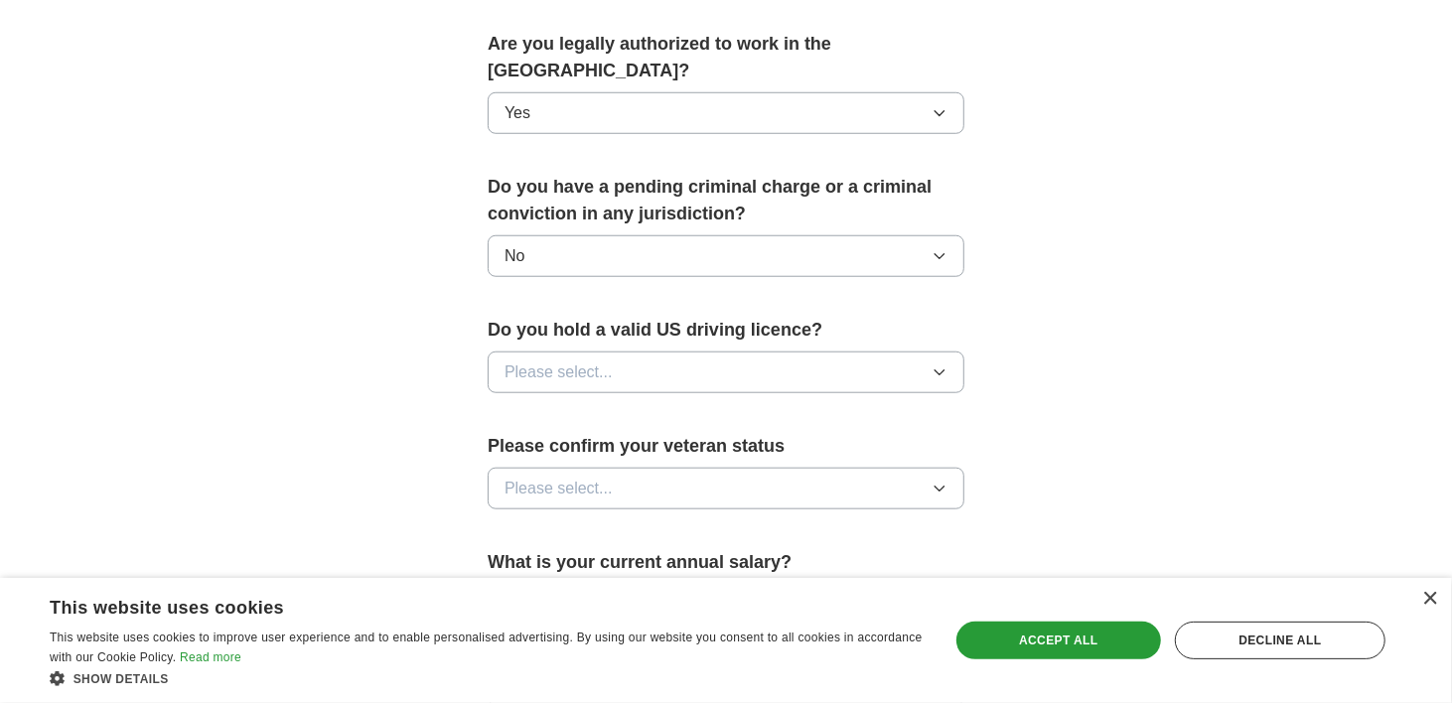
scroll to position [1012, 0]
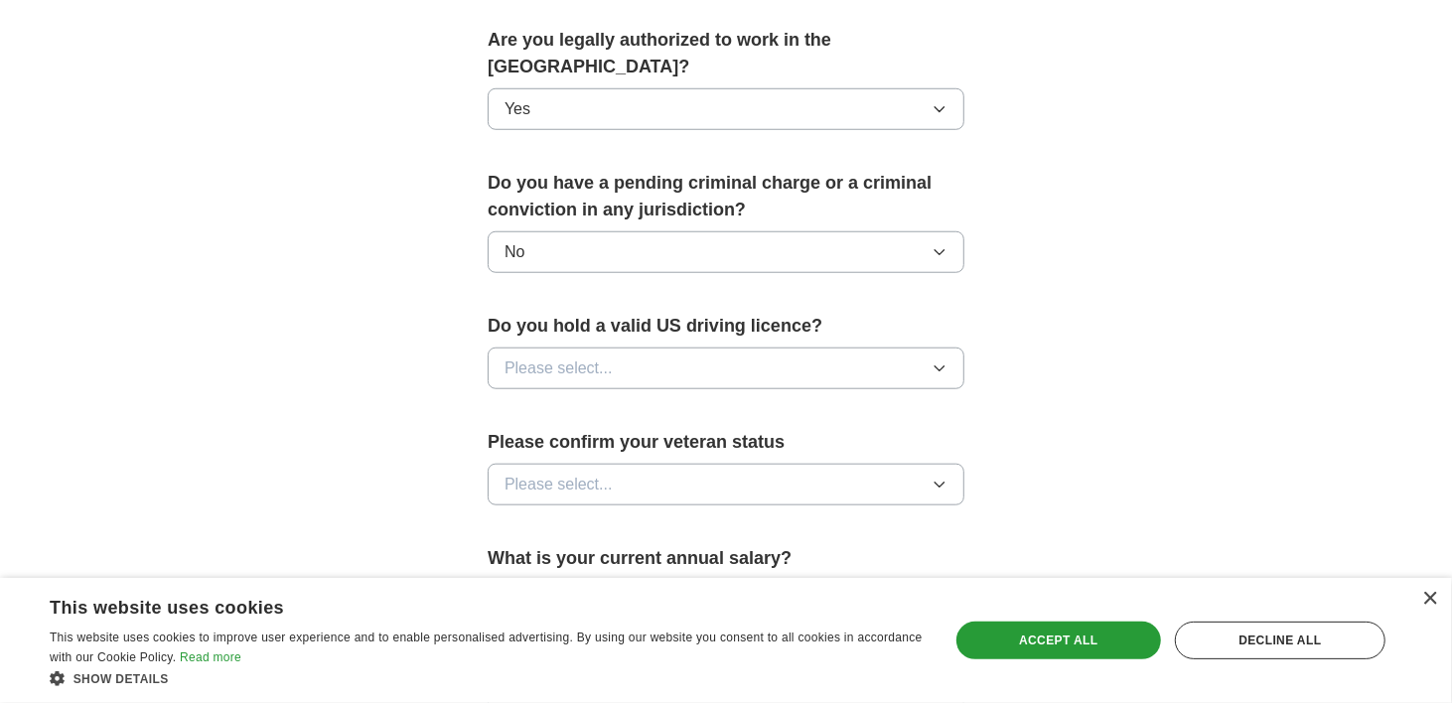
click at [582, 357] on span "Please select..." at bounding box center [559, 369] width 108 height 24
click at [569, 402] on div "Yes" at bounding box center [726, 414] width 443 height 24
click at [570, 465] on button "Please select..." at bounding box center [726, 485] width 477 height 42
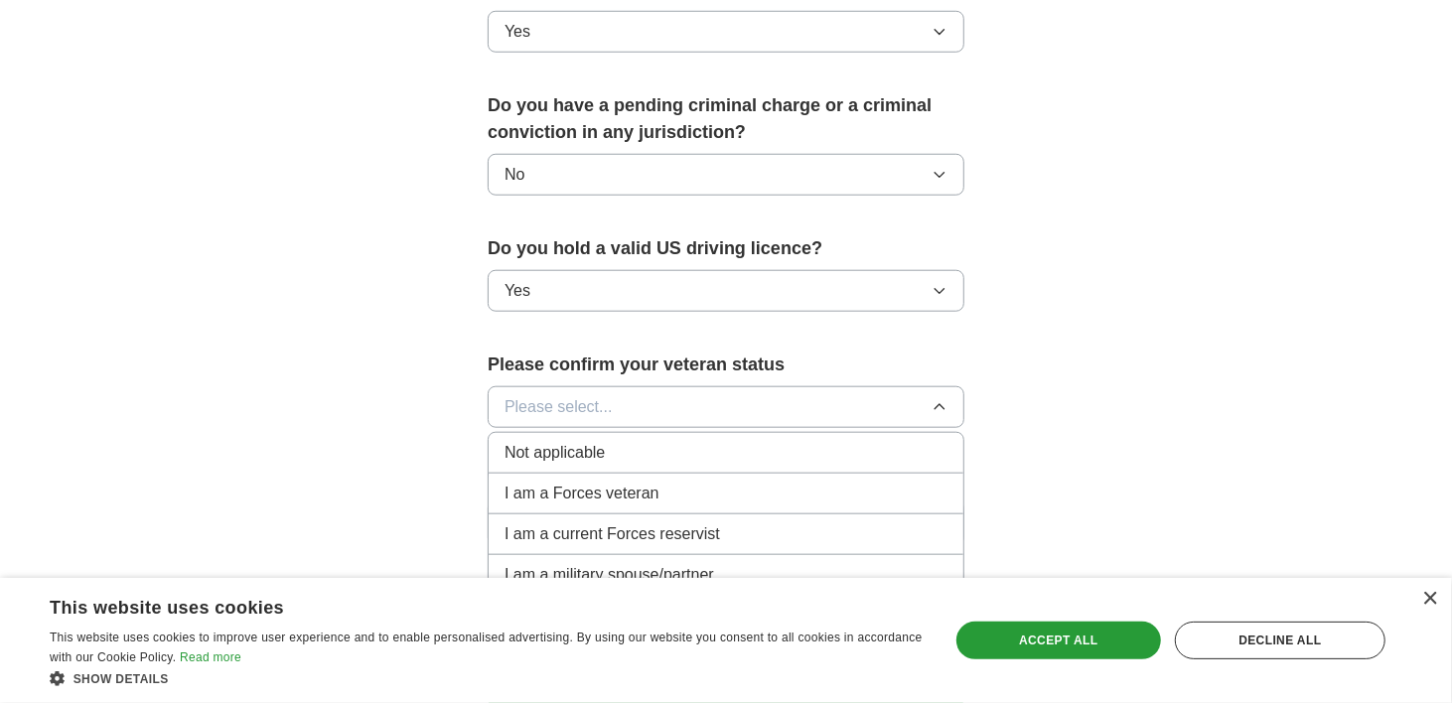
scroll to position [1093, 0]
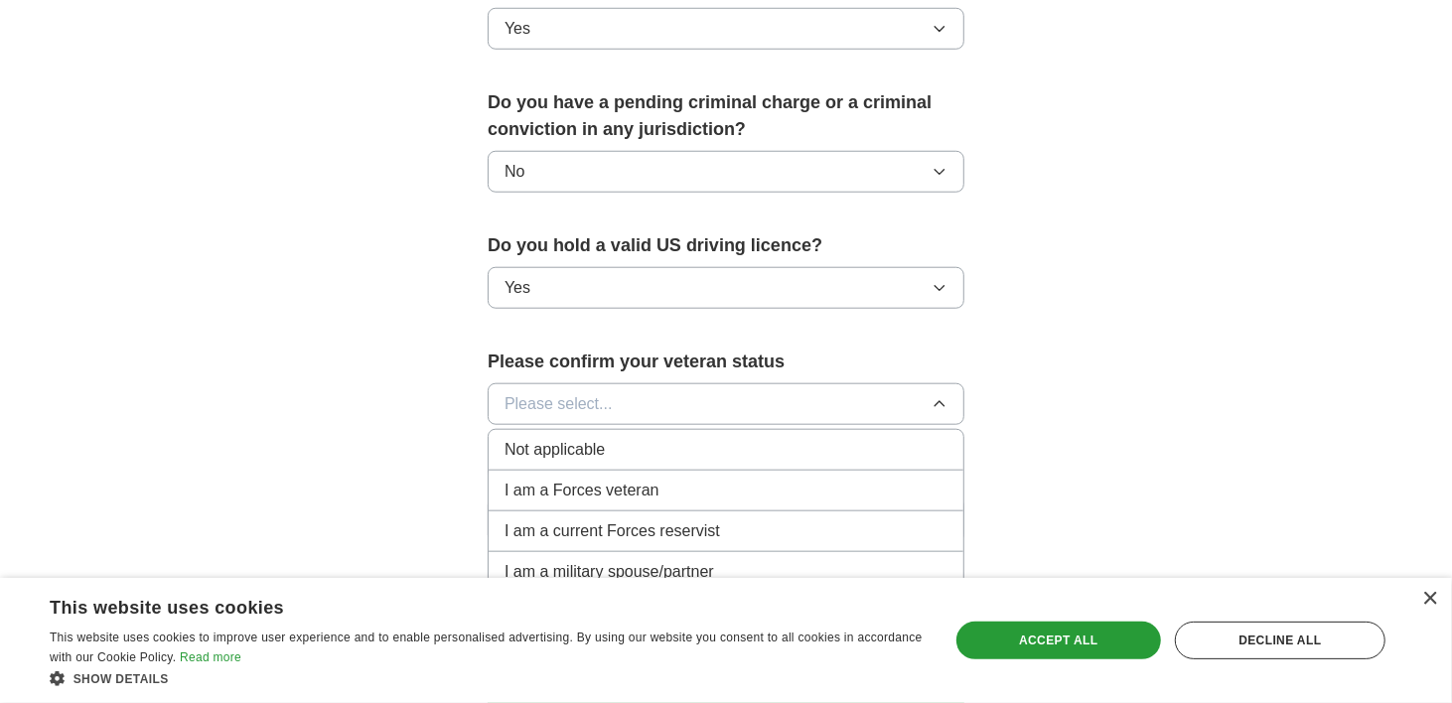
click at [569, 438] on span "Not applicable" at bounding box center [555, 450] width 100 height 24
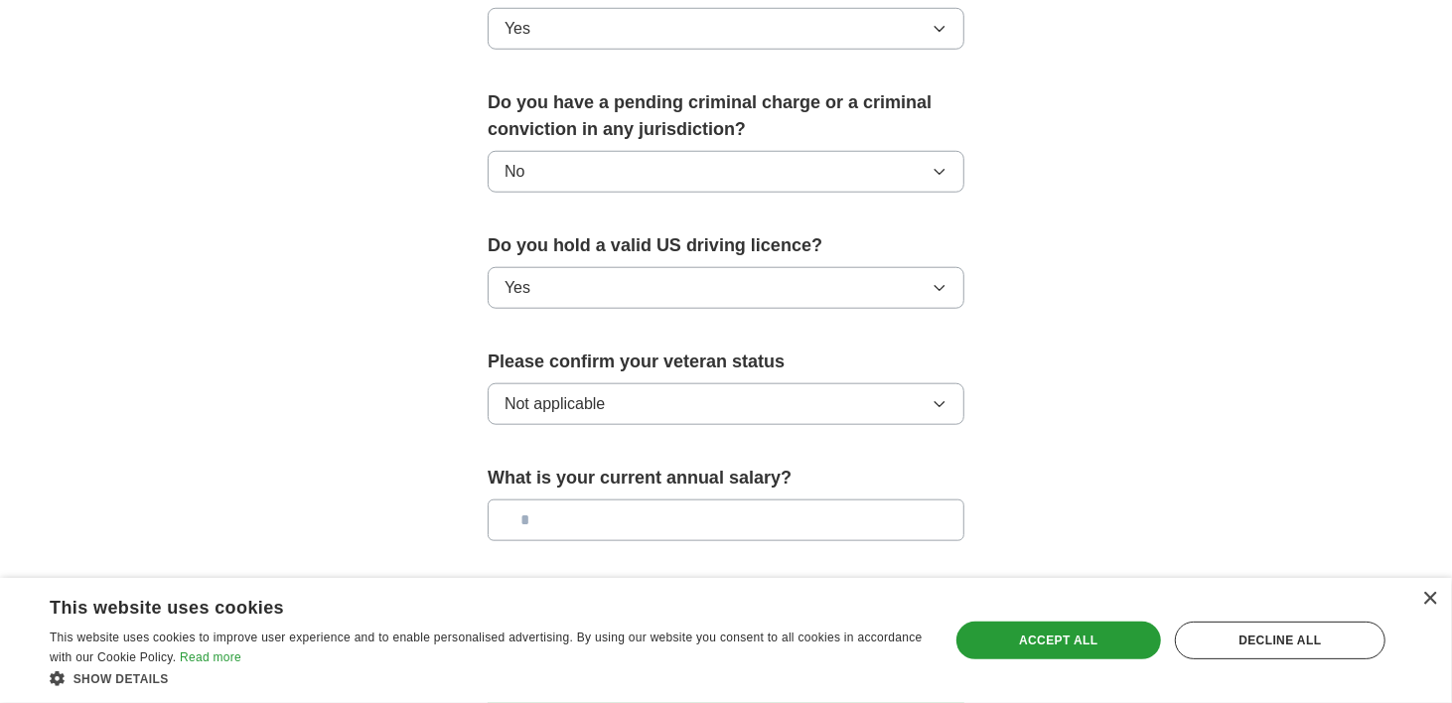
click at [598, 500] on input "text" at bounding box center [726, 521] width 477 height 42
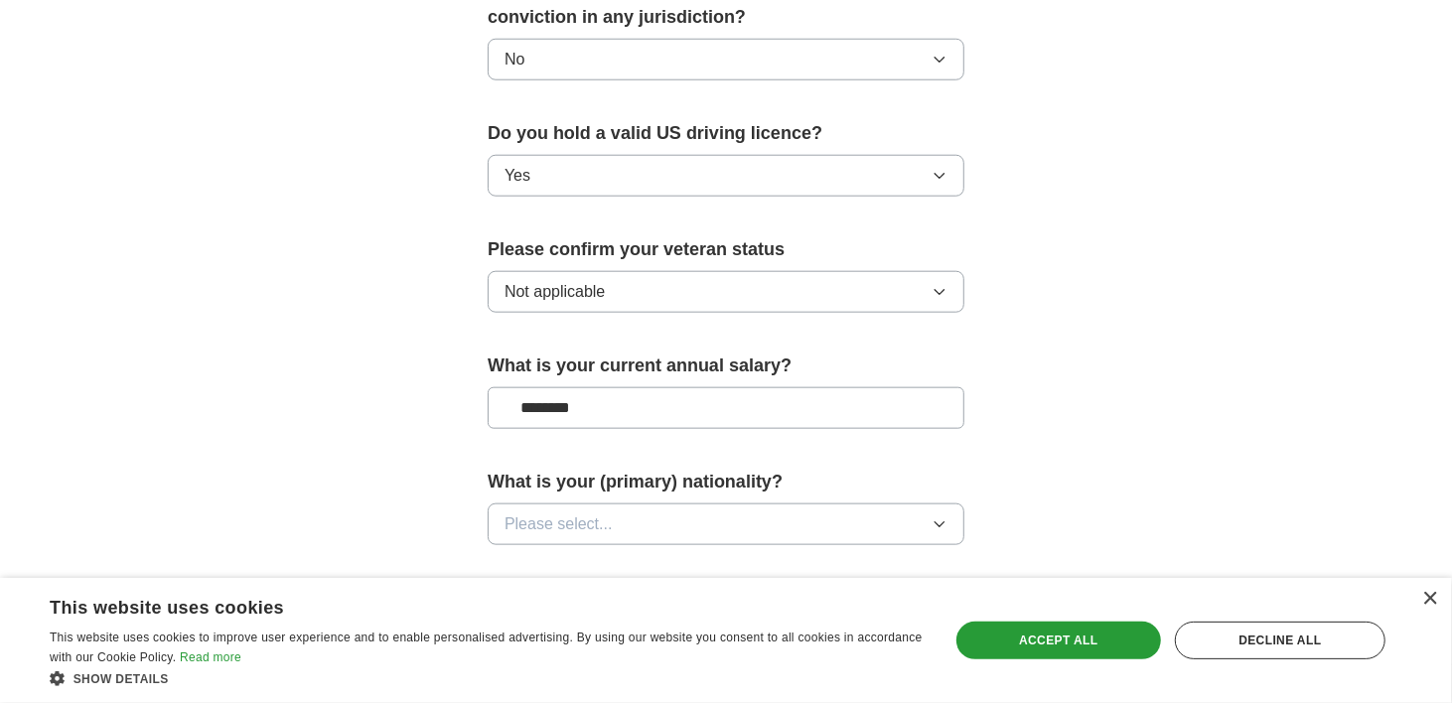
scroll to position [1277, 0]
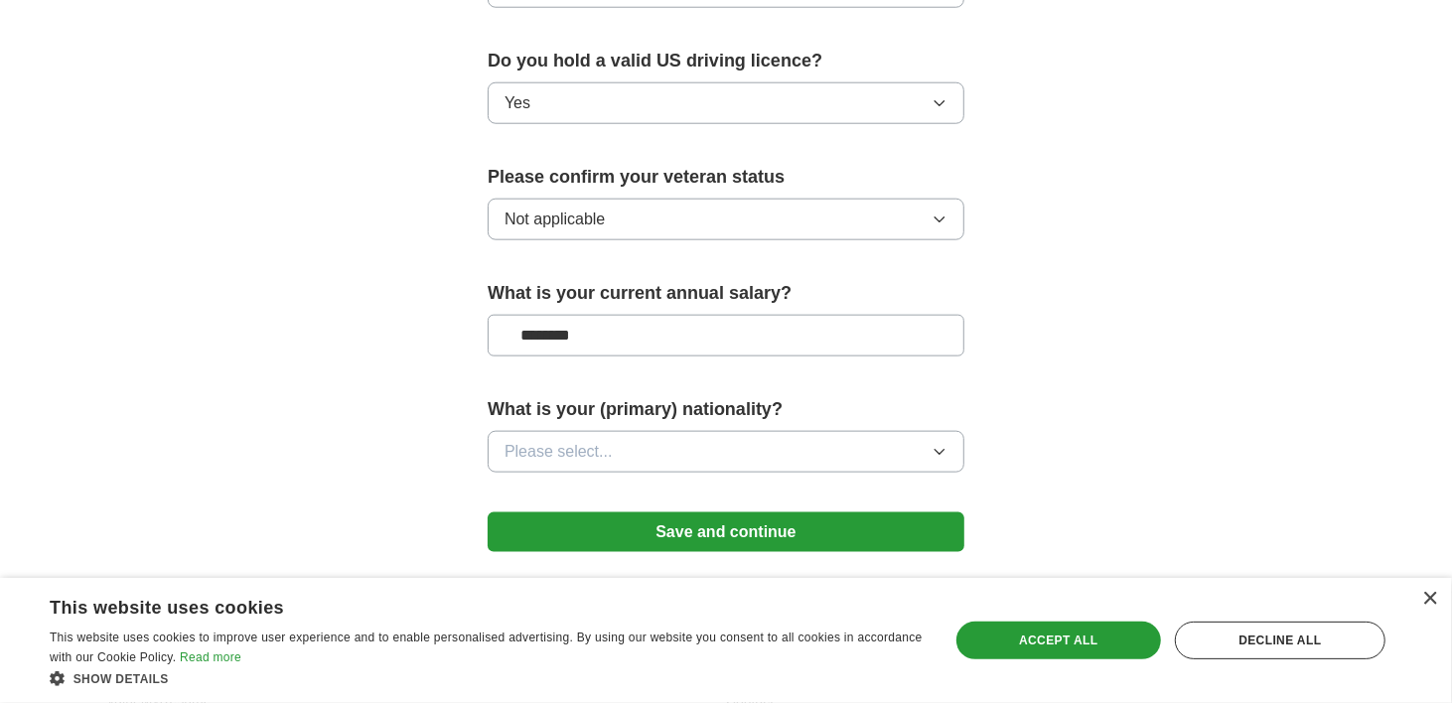
type input "********"
click at [616, 431] on button "Please select..." at bounding box center [726, 452] width 477 height 42
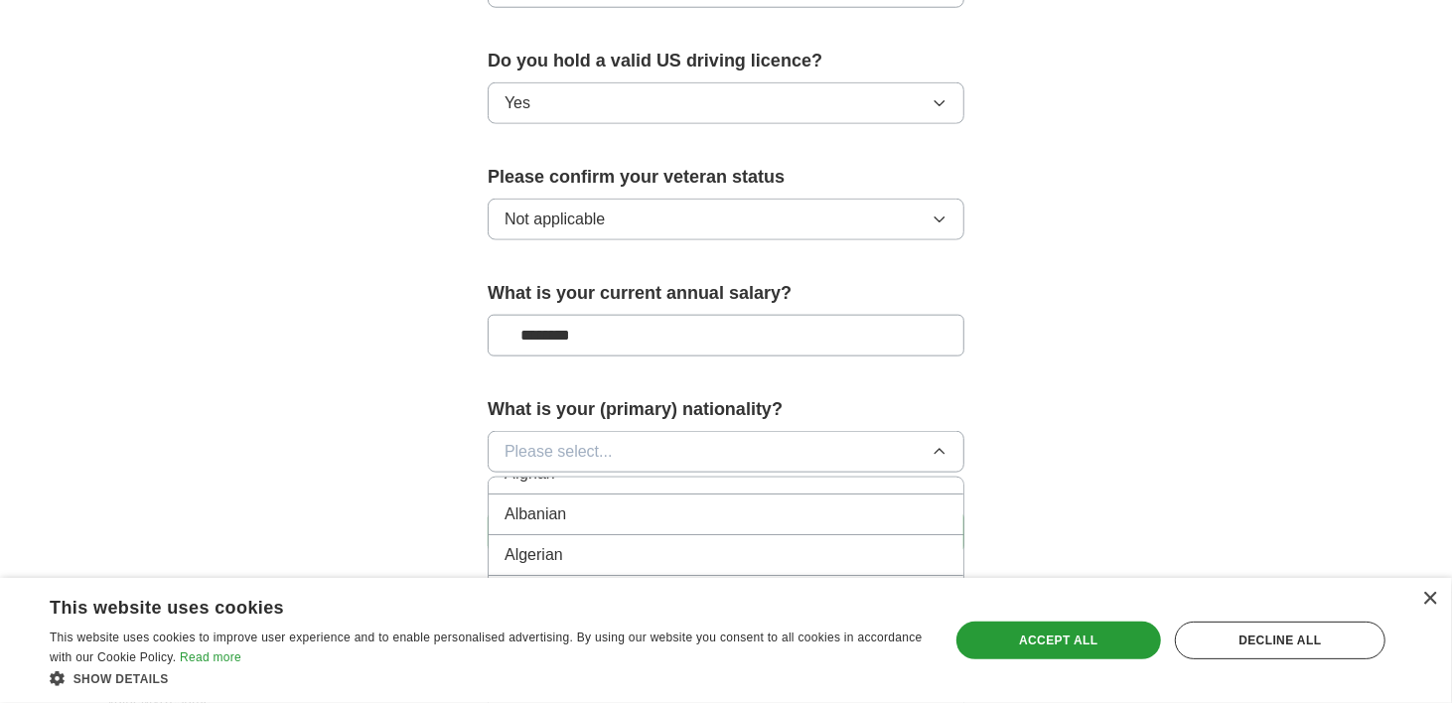
scroll to position [144, 0]
click at [559, 440] on span "Please select..." at bounding box center [559, 452] width 108 height 24
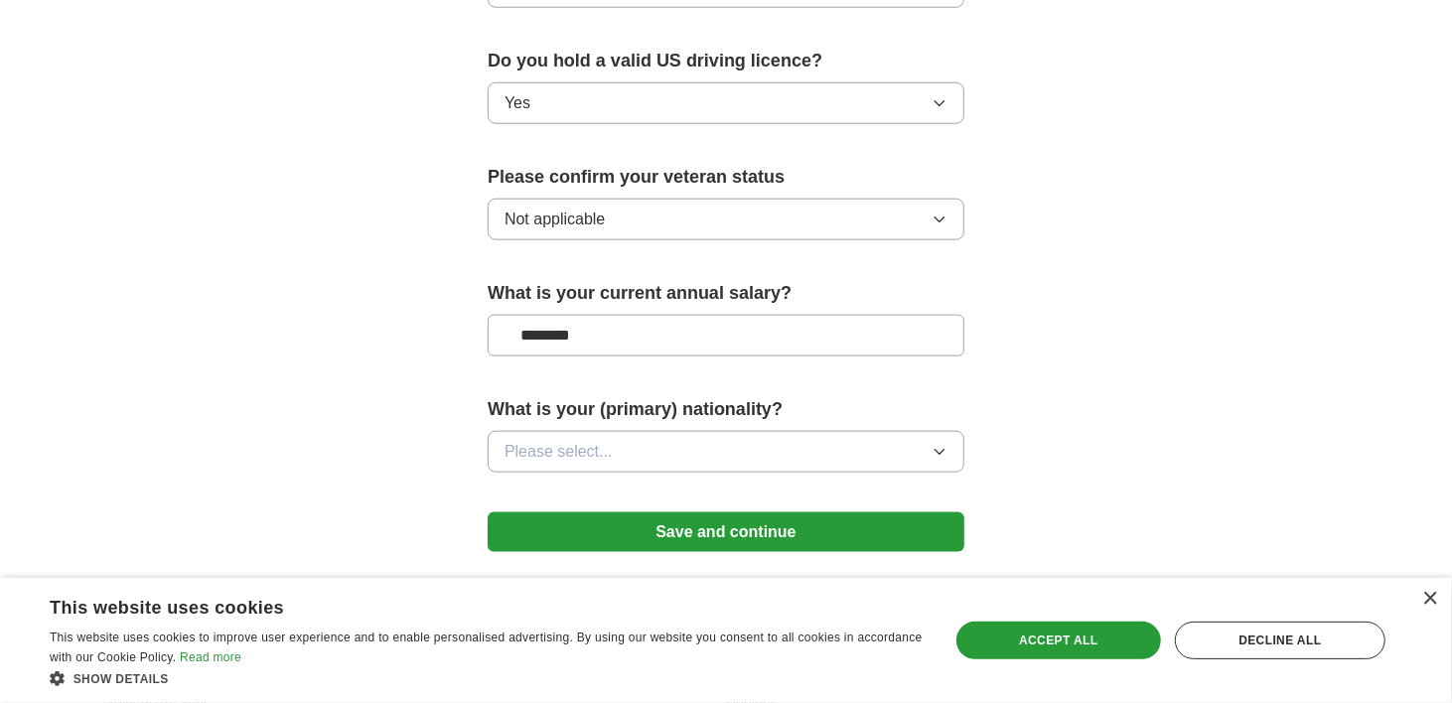
click at [559, 440] on span "Please select..." at bounding box center [559, 452] width 108 height 24
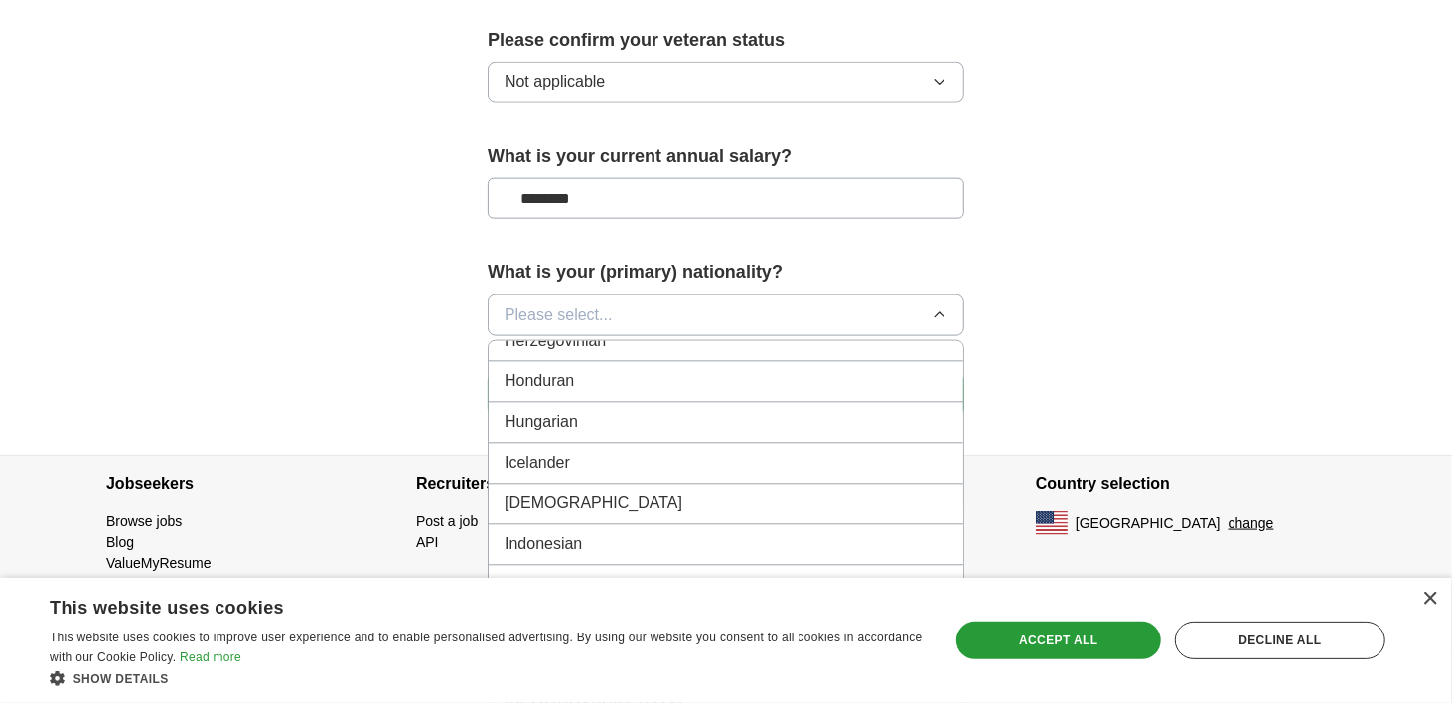
scroll to position [3144, 0]
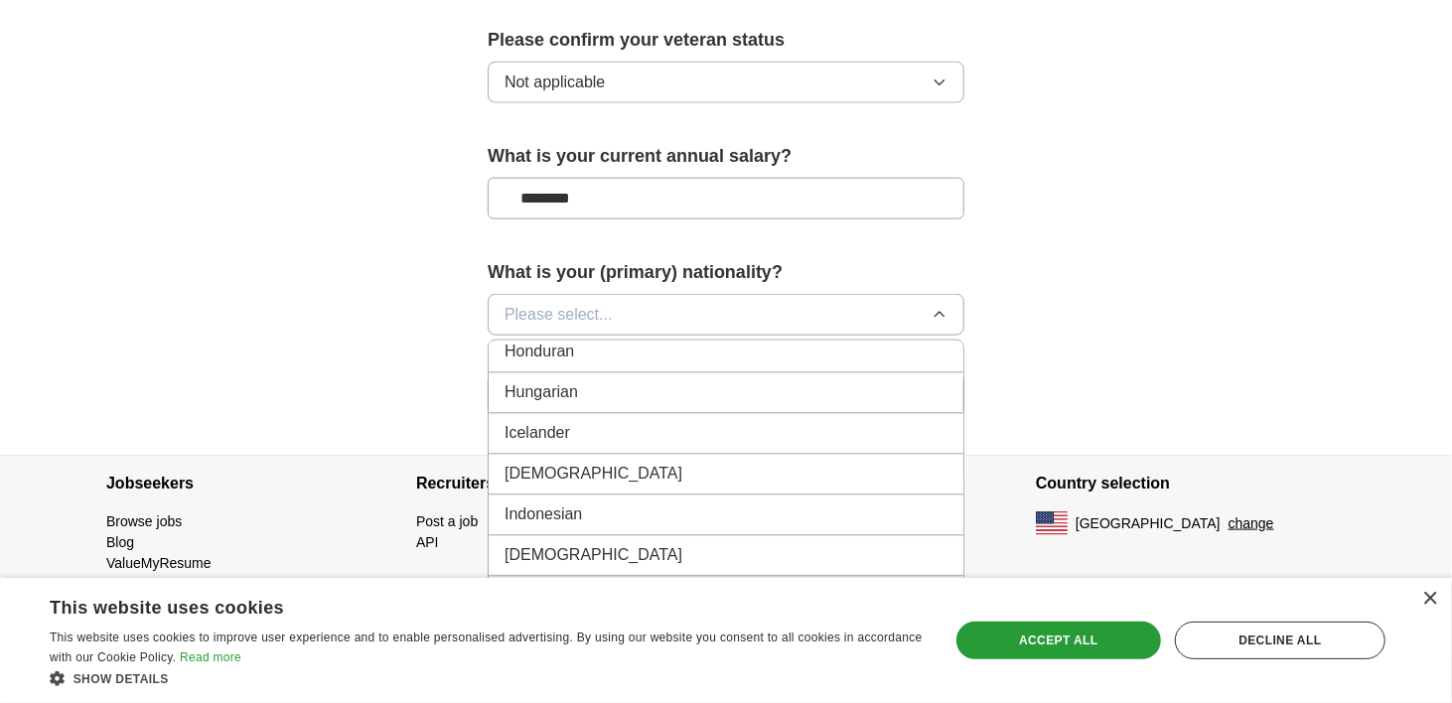
click at [564, 463] on div "[DEMOGRAPHIC_DATA]" at bounding box center [726, 475] width 443 height 24
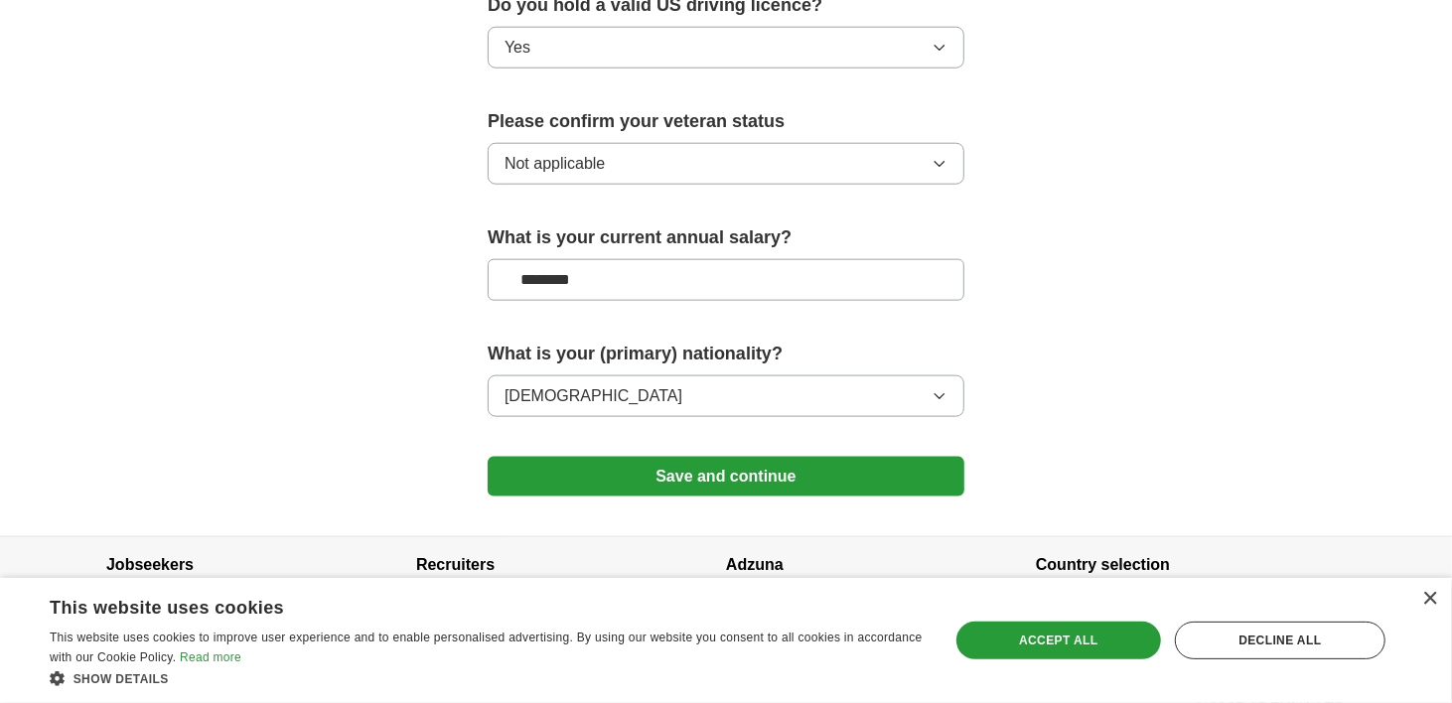
click at [791, 457] on button "Save and continue" at bounding box center [726, 477] width 477 height 40
